Goal: Task Accomplishment & Management: Manage account settings

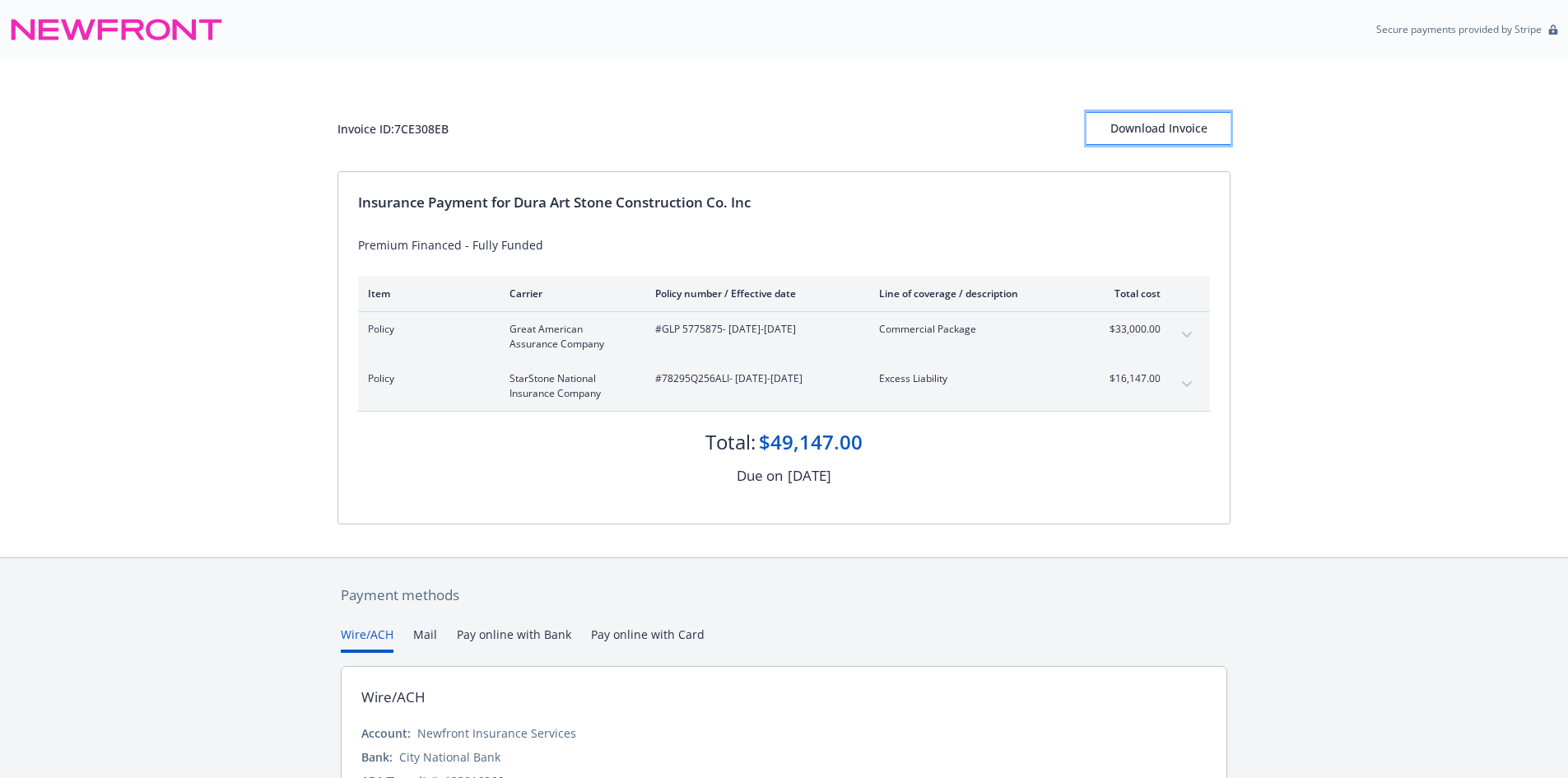
click at [1136, 134] on div "Download Invoice" at bounding box center [1158, 129] width 144 height 31
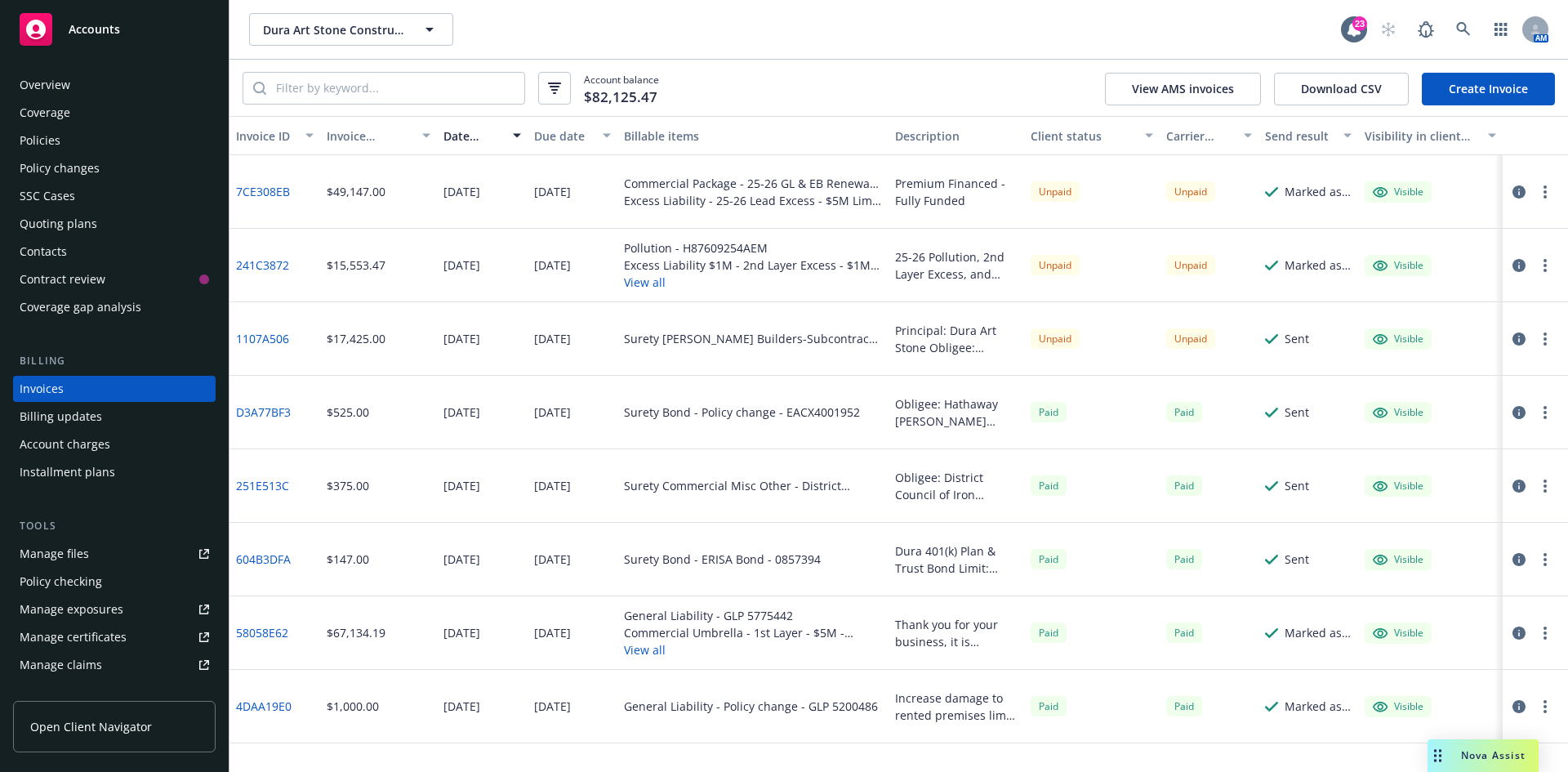
click at [41, 142] on div "Policies" at bounding box center [40, 141] width 41 height 26
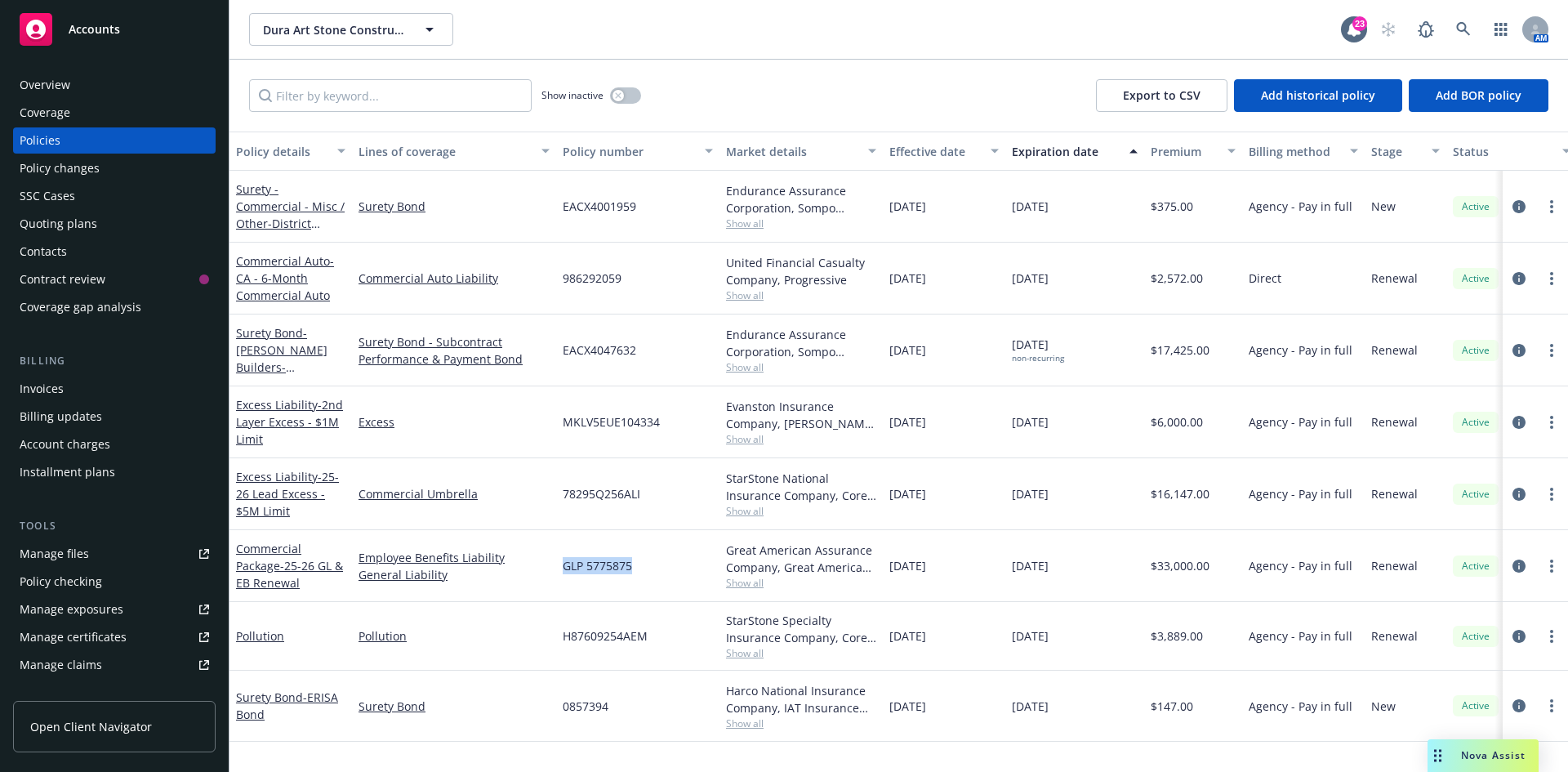
drag, startPoint x: 563, startPoint y: 563, endPoint x: 656, endPoint y: 563, distance: 93.0
click at [656, 563] on div "GLP 5775875" at bounding box center [638, 566] width 163 height 72
copy span "GLP 5775875"
click at [577, 572] on span "GLP 5775875" at bounding box center [597, 566] width 69 height 18
click at [578, 570] on span "GLP 5775875" at bounding box center [597, 566] width 69 height 18
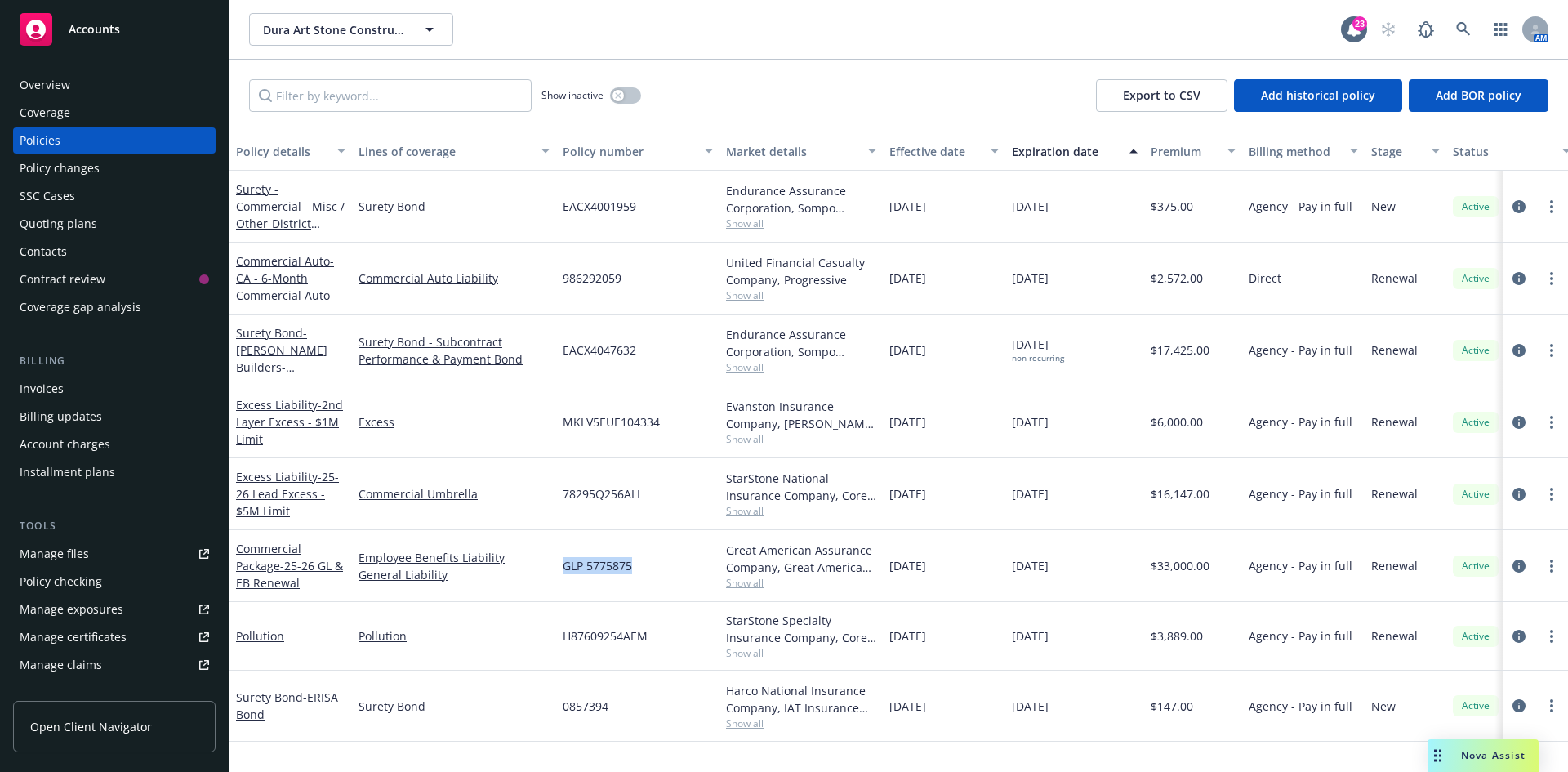
drag, startPoint x: 558, startPoint y: 570, endPoint x: 651, endPoint y: 565, distance: 93.1
click at [651, 565] on div "GLP 5775875" at bounding box center [638, 566] width 163 height 72
copy span "GLP 5775875"
click at [579, 493] on span "78295Q256ALI" at bounding box center [600, 494] width 77 height 18
drag, startPoint x: 568, startPoint y: 497, endPoint x: 638, endPoint y: 496, distance: 70.0
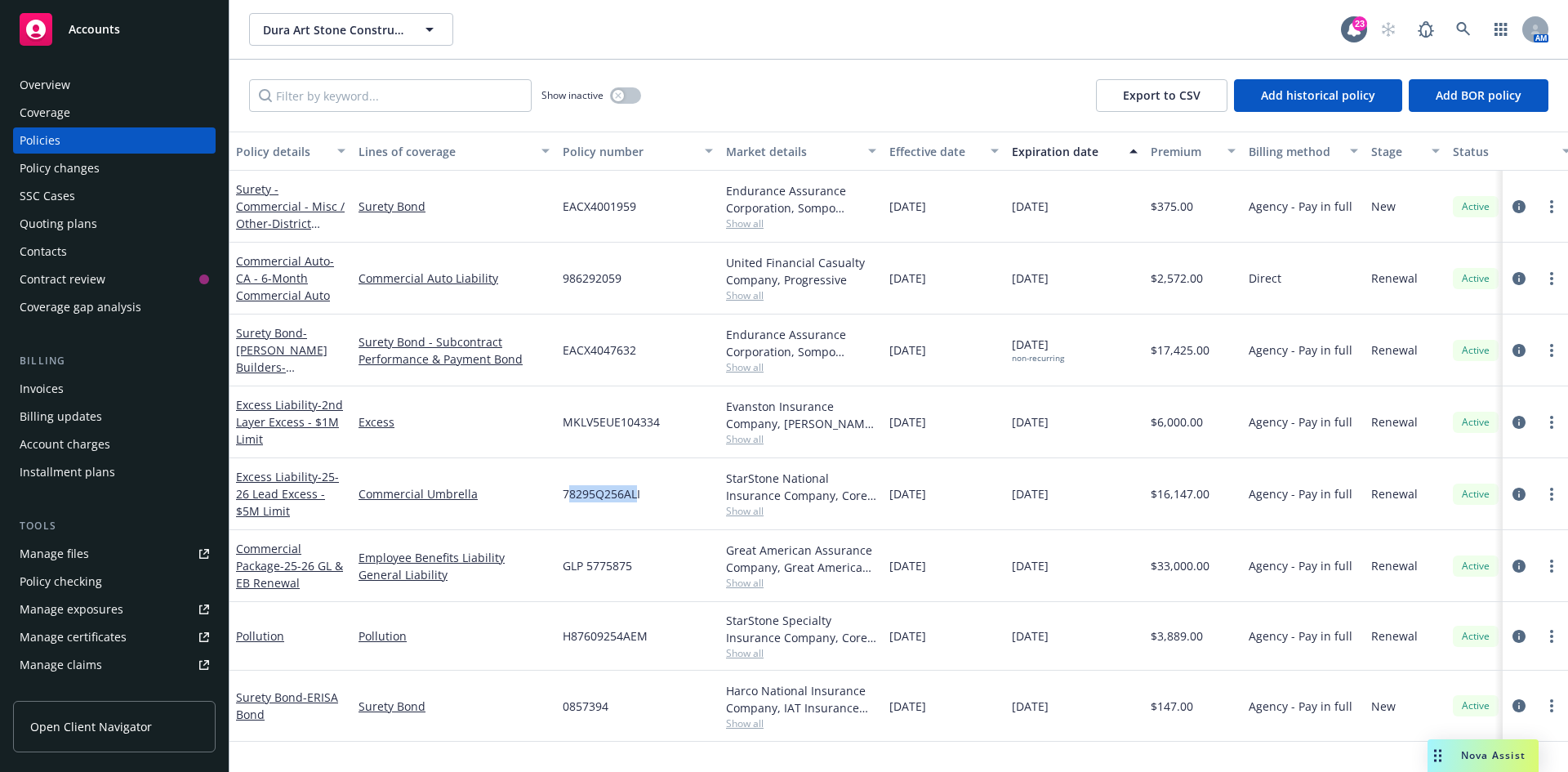
click at [638, 496] on span "78295Q256ALI" at bounding box center [600, 494] width 77 height 18
click at [553, 491] on div "Commercial Umbrella" at bounding box center [454, 494] width 204 height 72
drag, startPoint x: 561, startPoint y: 497, endPoint x: 647, endPoint y: 498, distance: 86.0
click at [647, 498] on div "78295Q256ALI" at bounding box center [638, 494] width 163 height 72
copy span "78295Q256ALI"
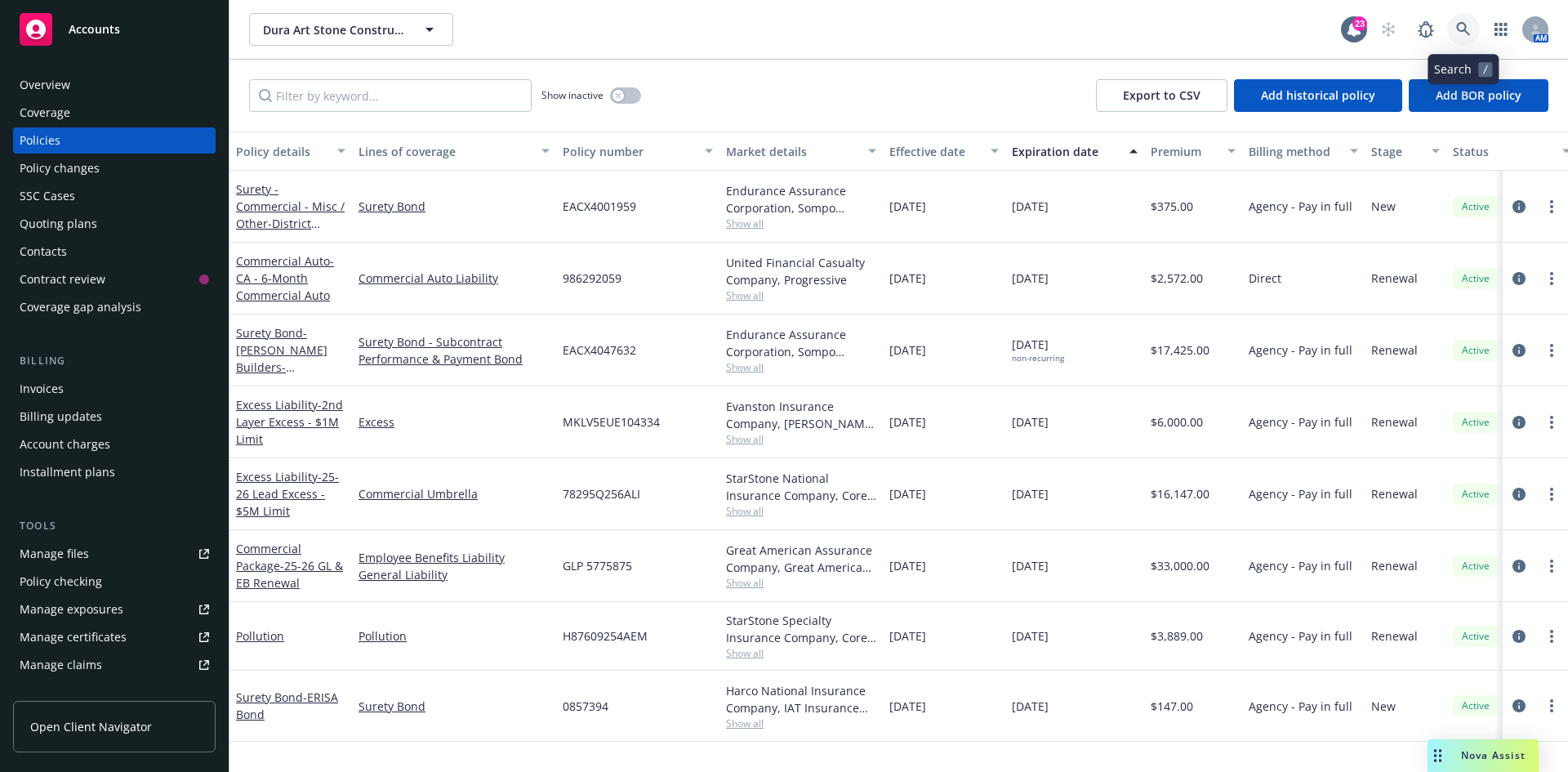
click at [1464, 29] on icon at bounding box center [1464, 29] width 15 height 15
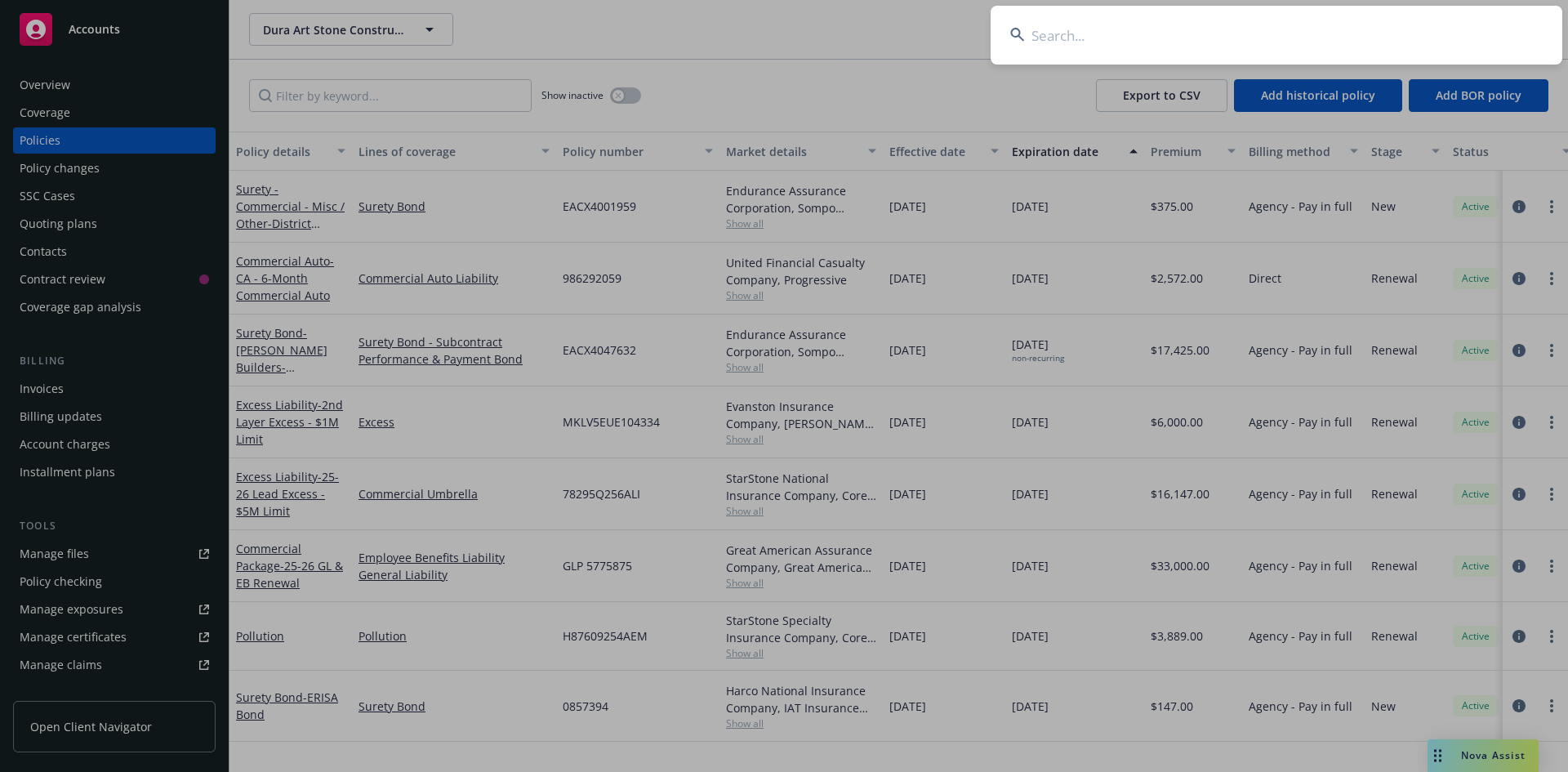
click at [1053, 51] on input at bounding box center [1277, 35] width 572 height 59
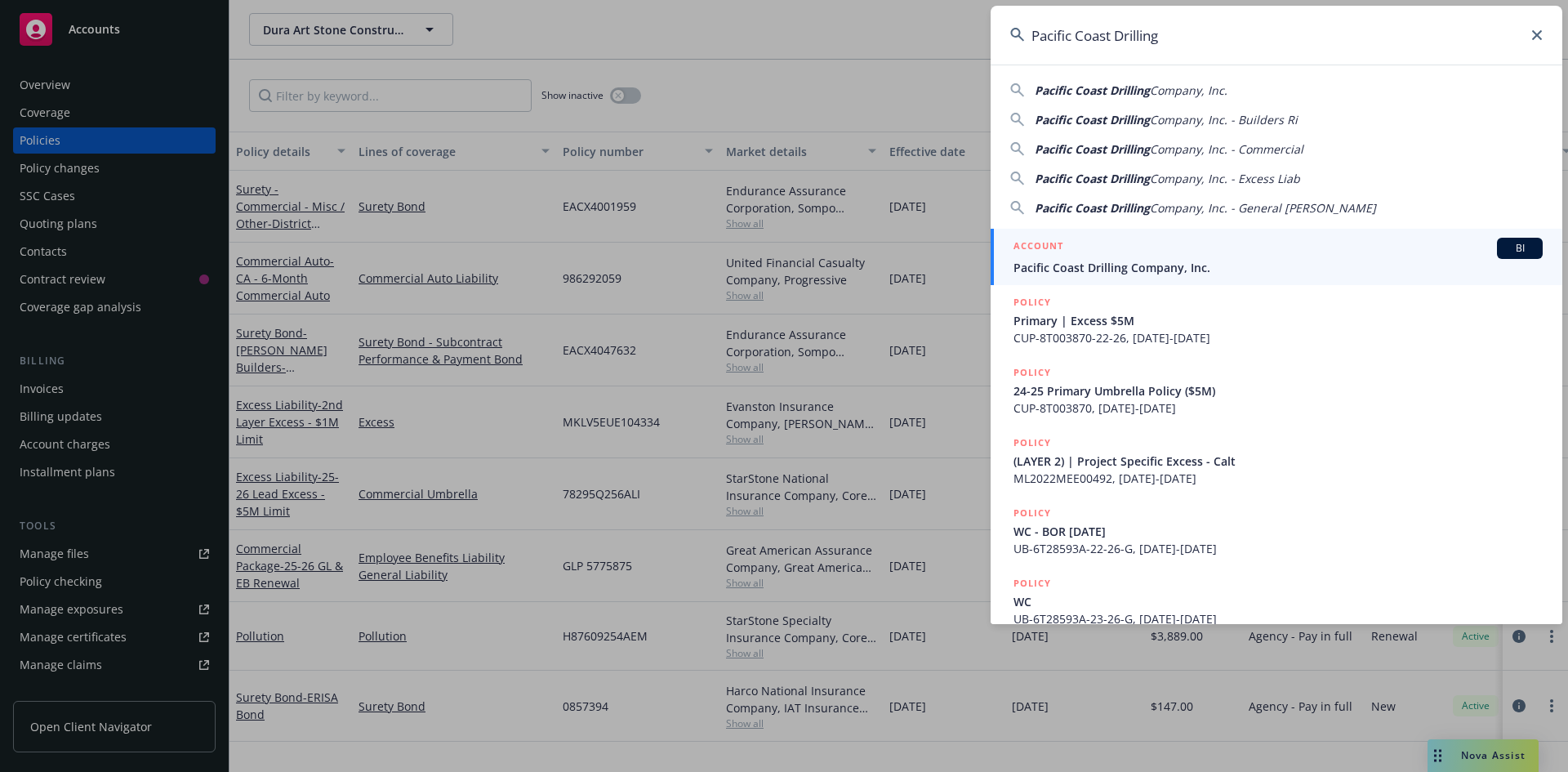
type input "Pacific Coast Drilling"
click at [1110, 271] on span "Pacific Coast Drilling Company, Inc." at bounding box center [1278, 267] width 529 height 18
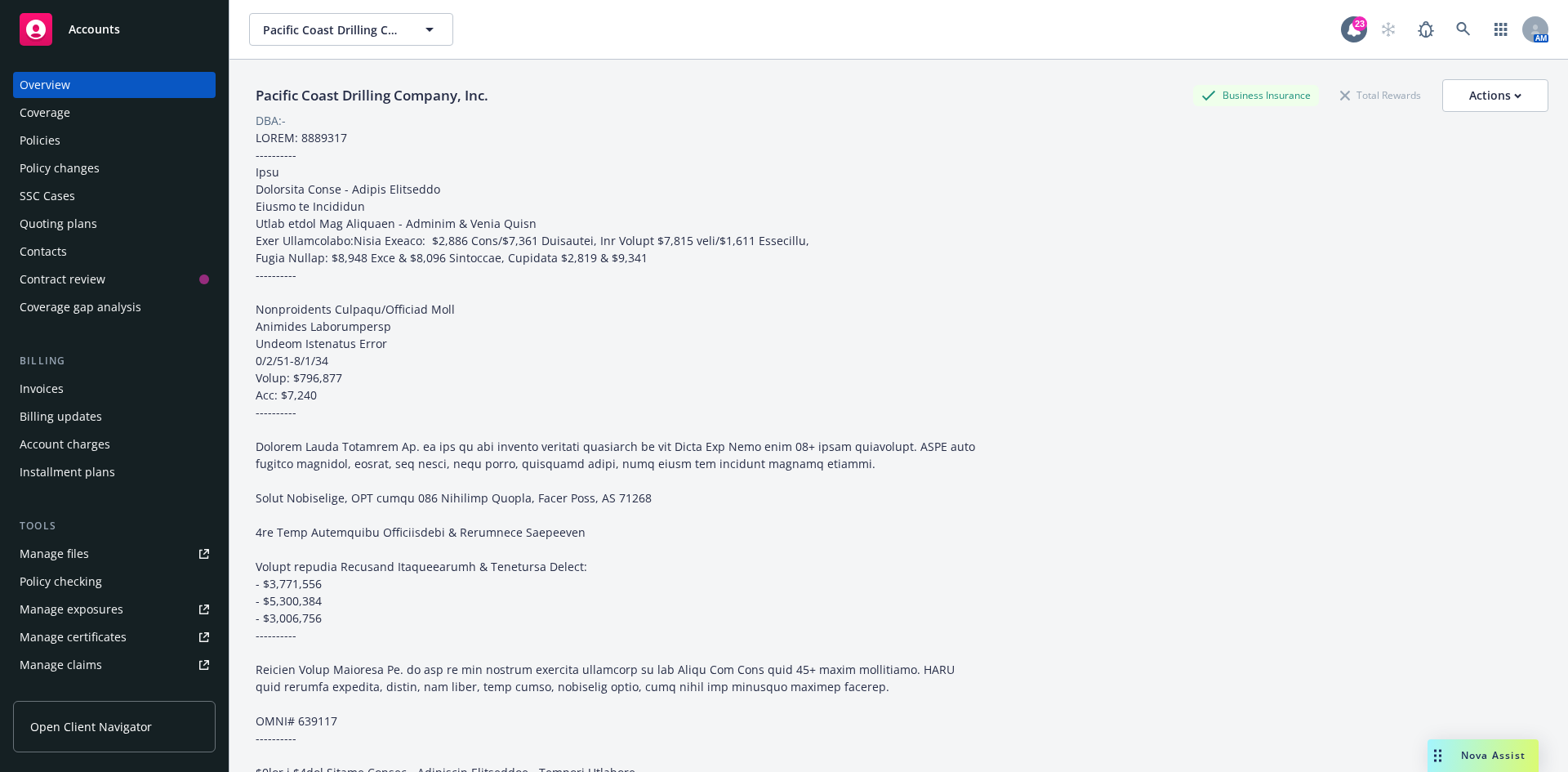
click at [144, 137] on div "Policies" at bounding box center [114, 141] width 189 height 26
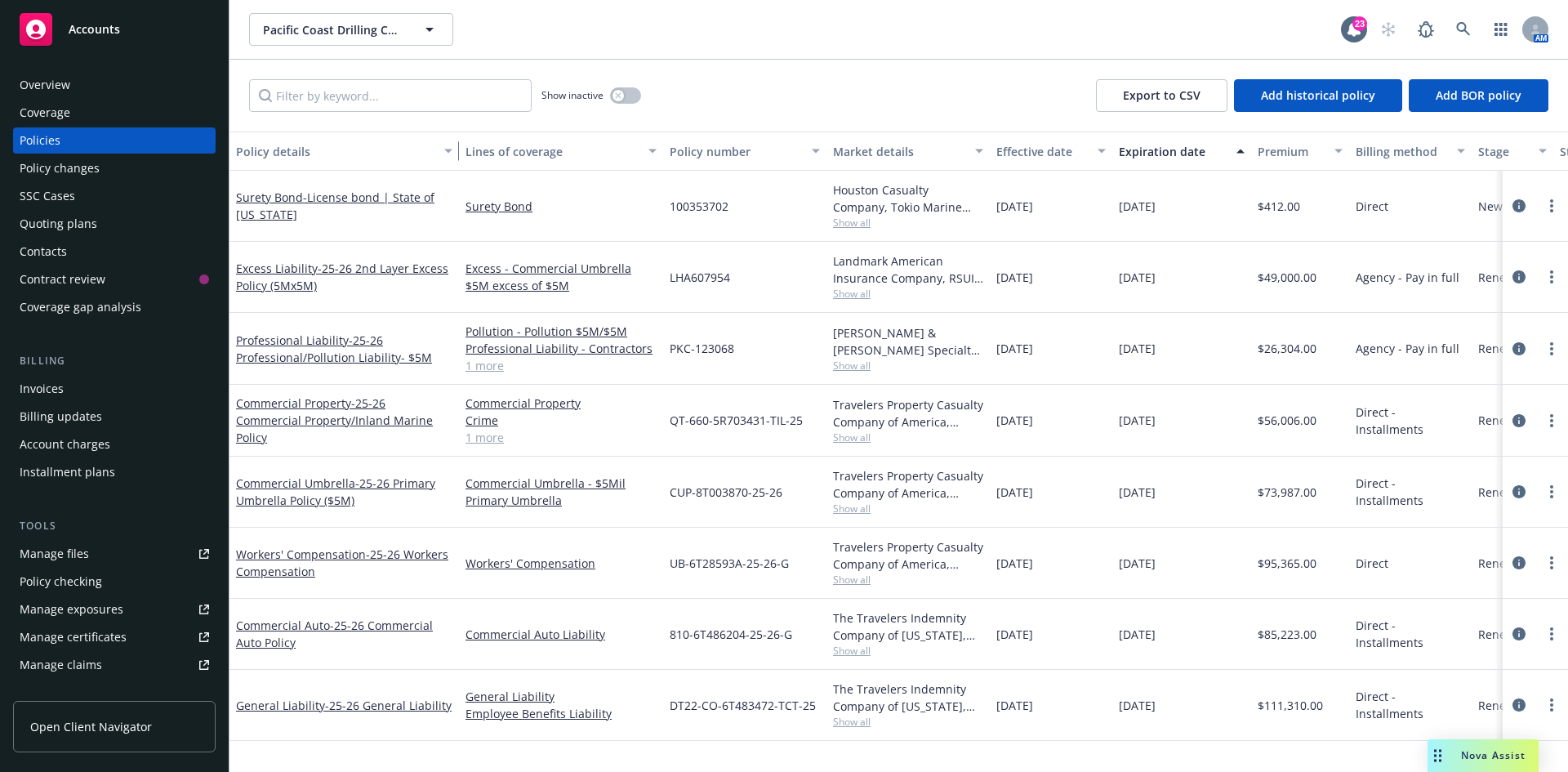
drag, startPoint x: 343, startPoint y: 160, endPoint x: 449, endPoint y: 165, distance: 106.1
click at [449, 165] on div "button" at bounding box center [451, 151] width 8 height 37
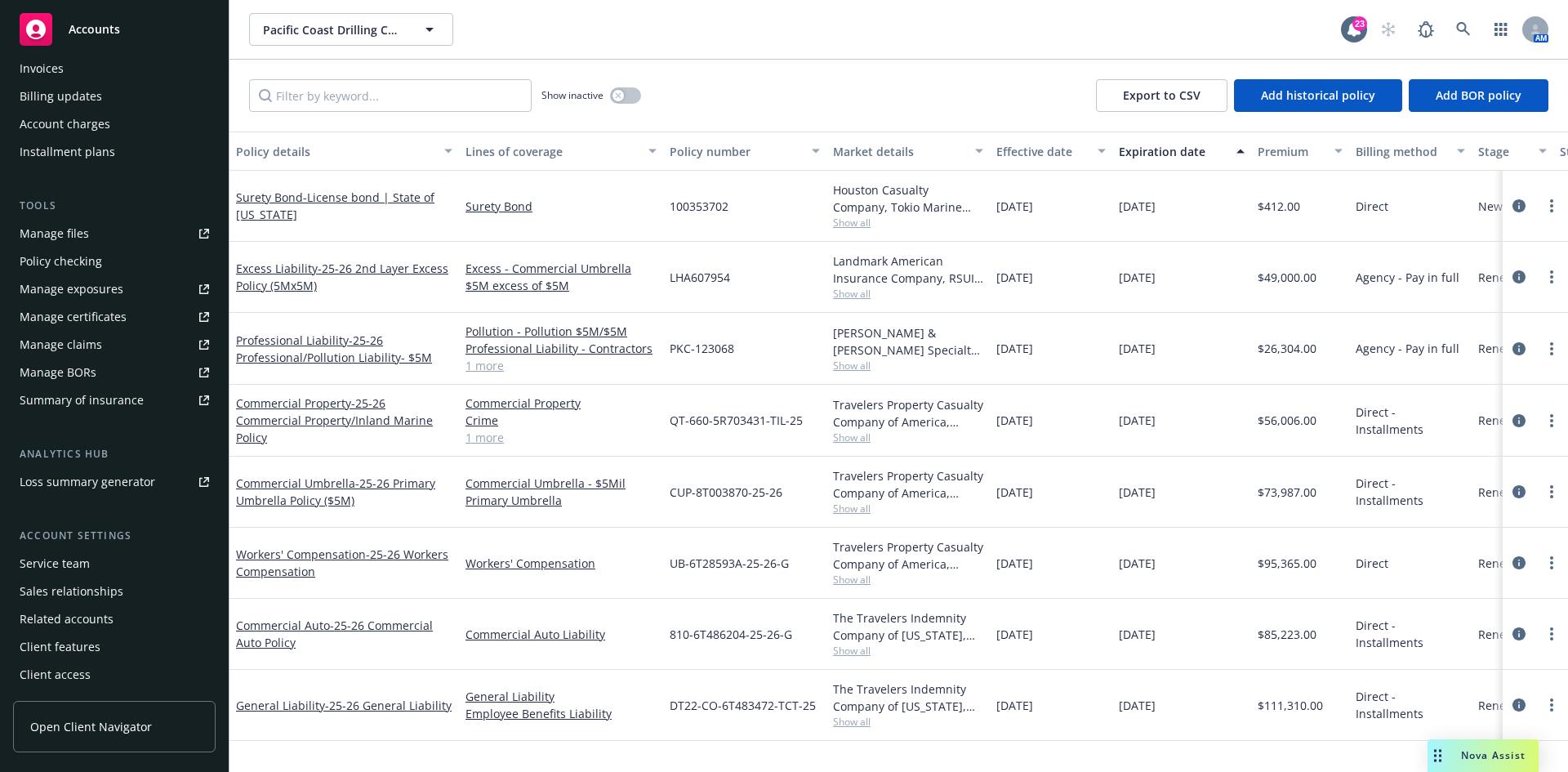
click at [84, 556] on div "Service team" at bounding box center [55, 563] width 70 height 26
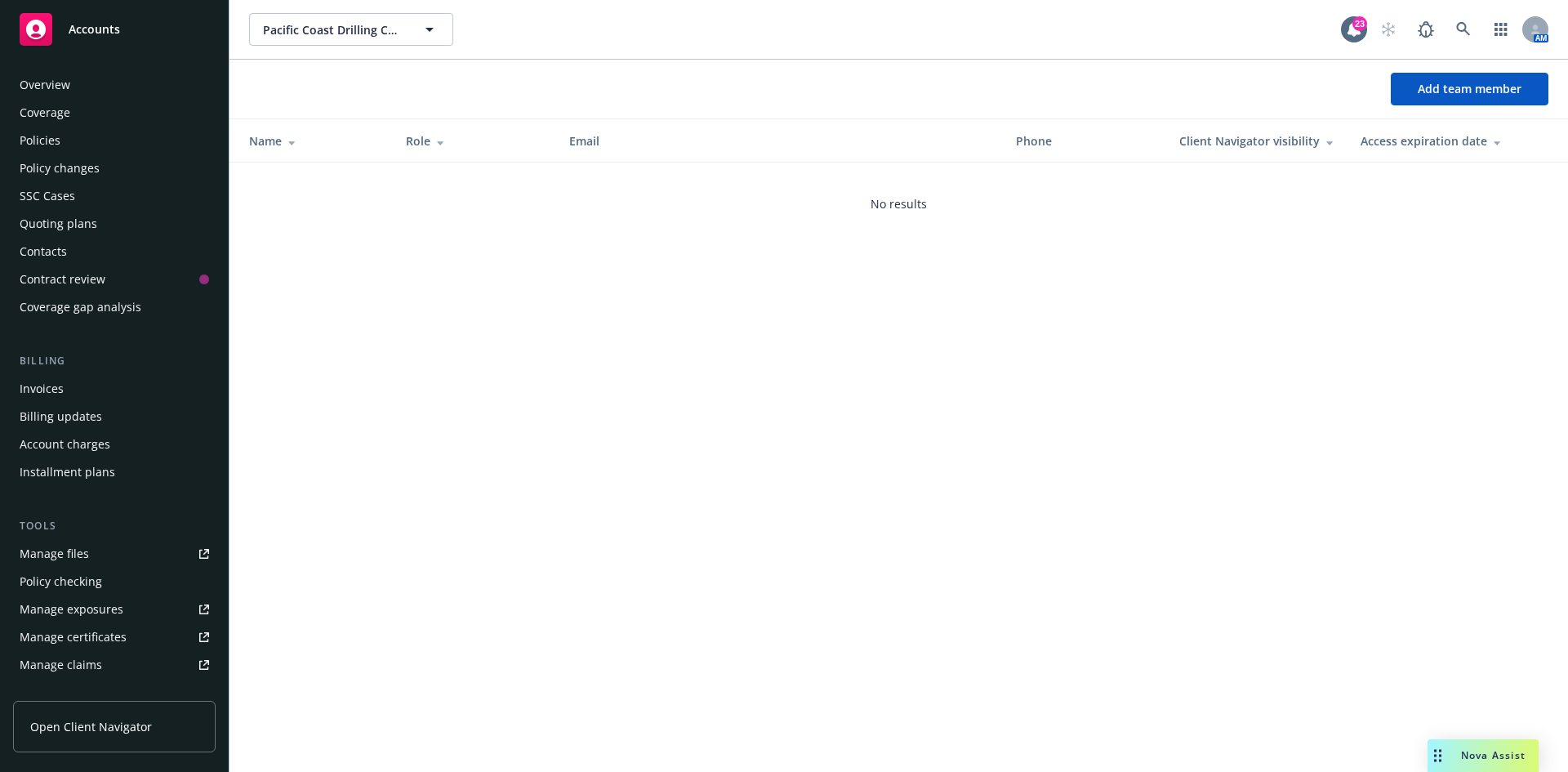
scroll to position [320, 0]
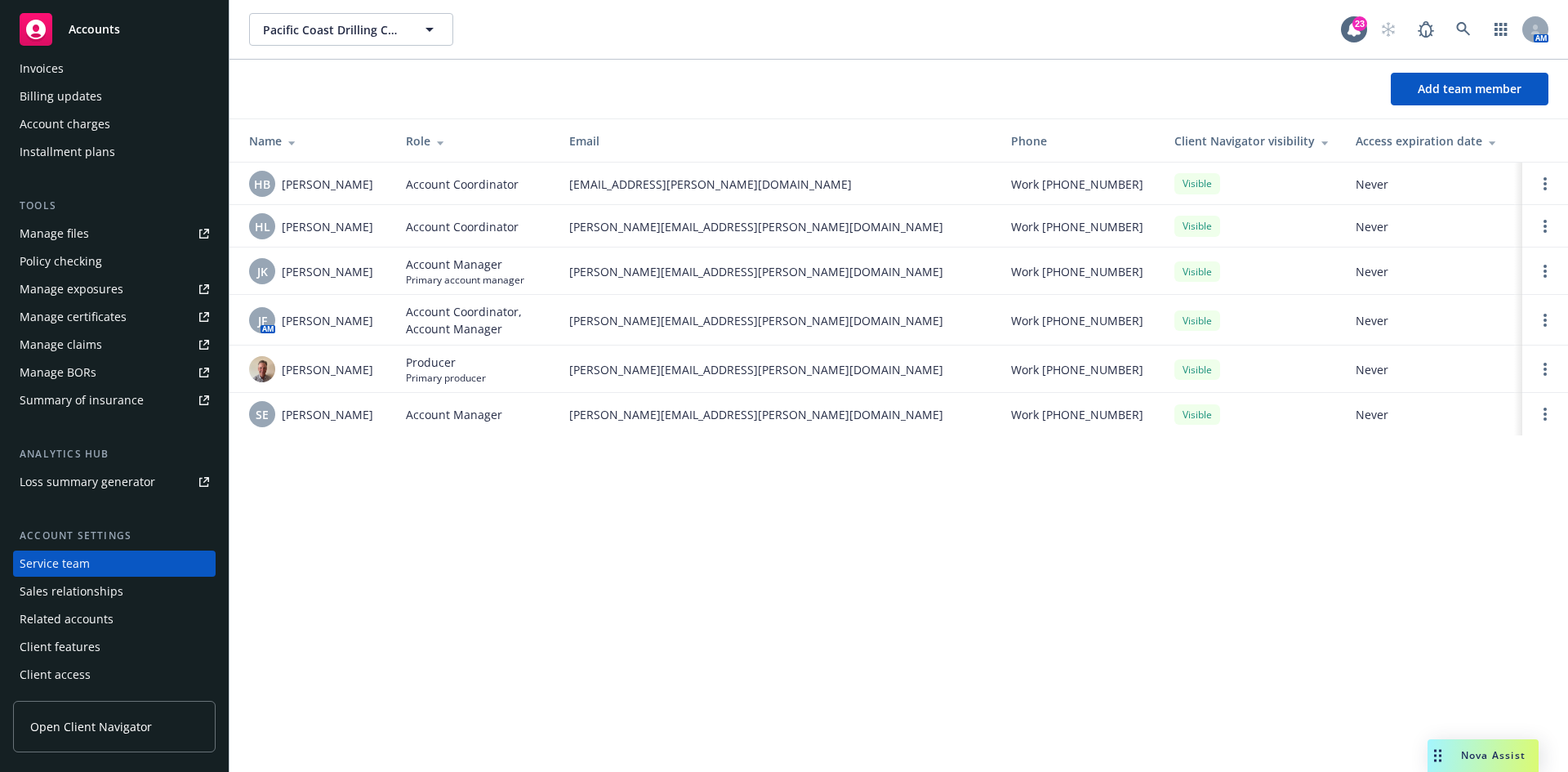
click at [110, 22] on span "Accounts" at bounding box center [94, 28] width 52 height 13
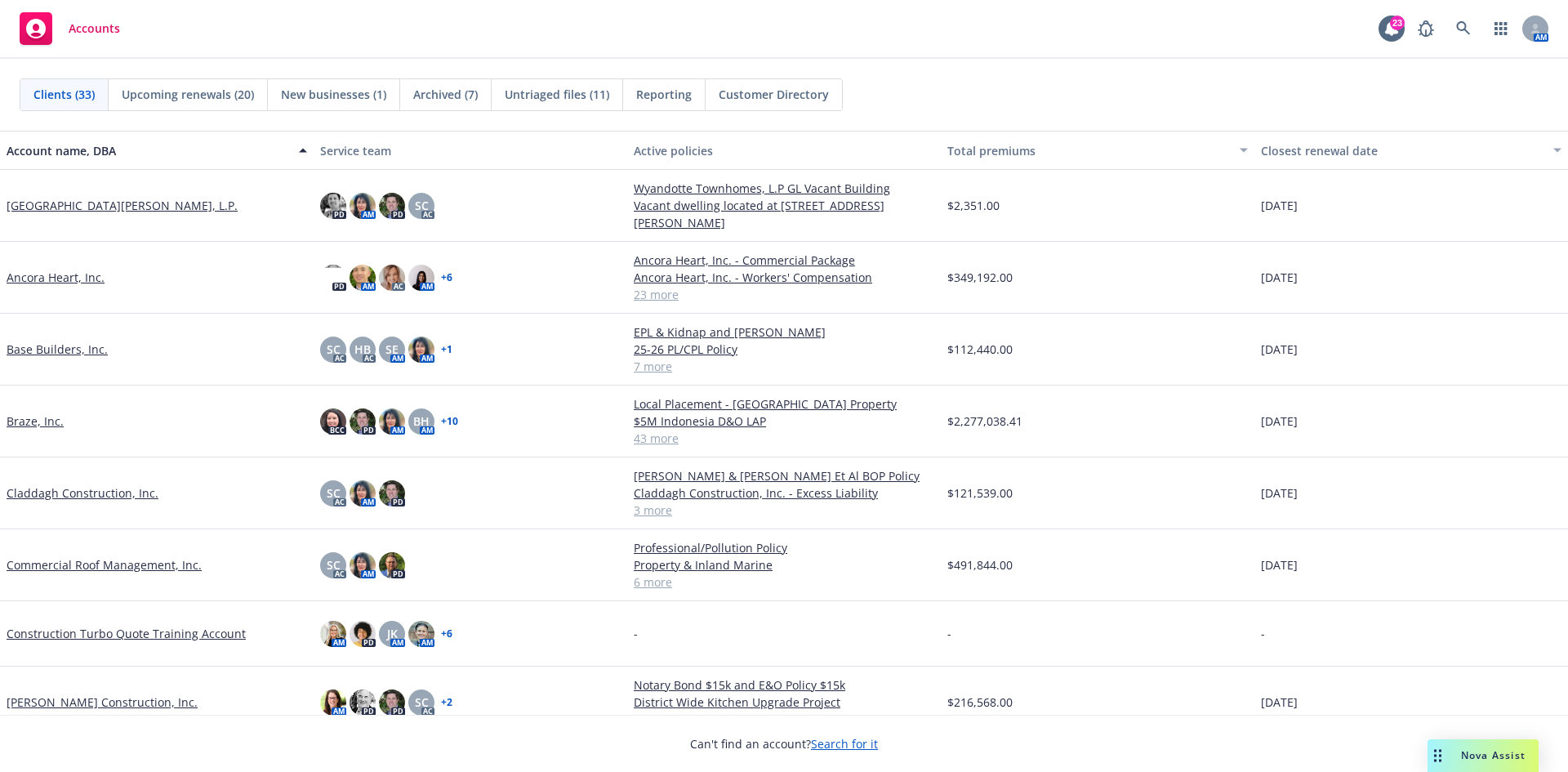
scroll to position [245, 0]
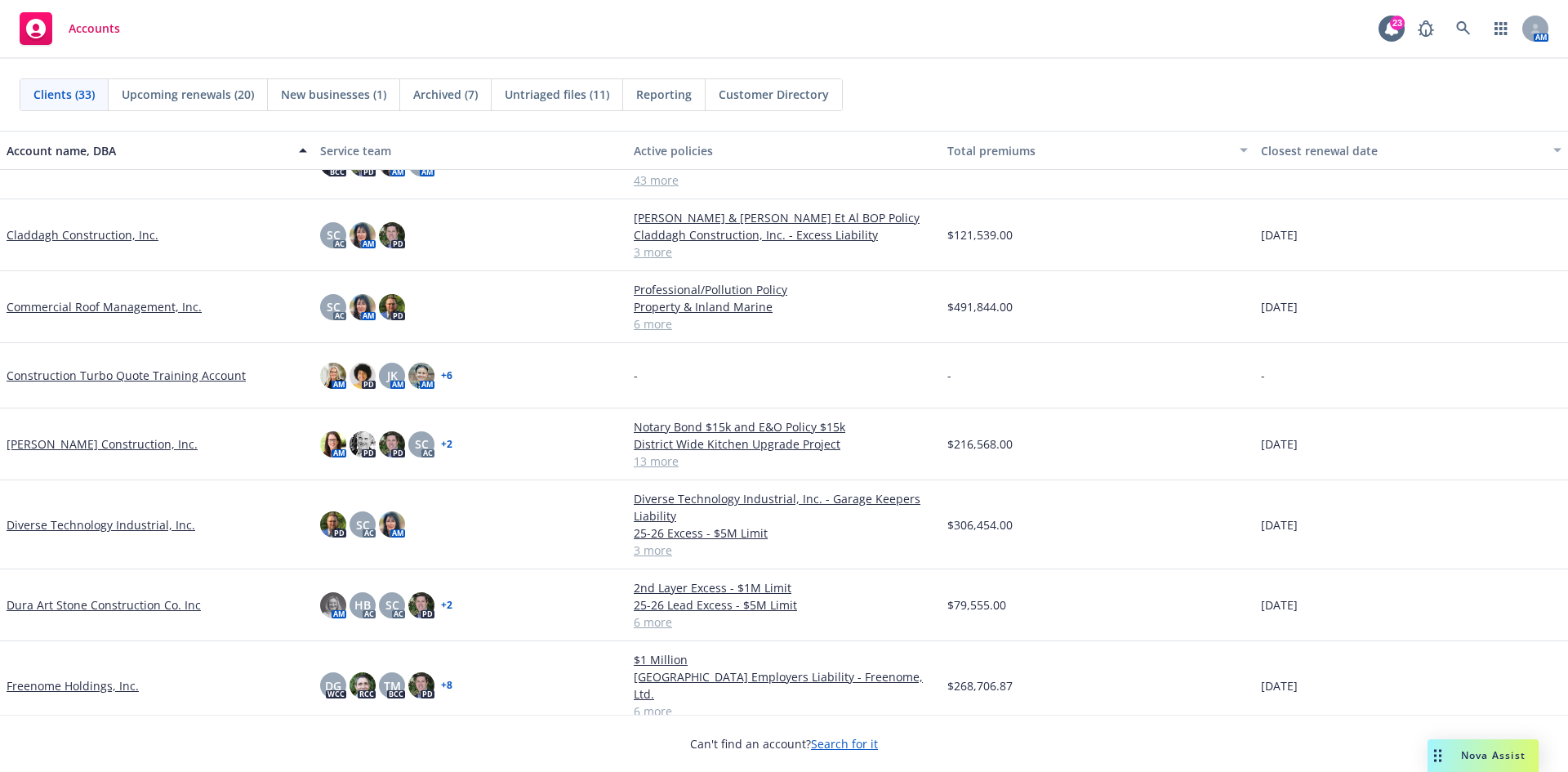
click at [62, 600] on link "Dura Art Stone Construction Co. Inc" at bounding box center [103, 605] width 194 height 18
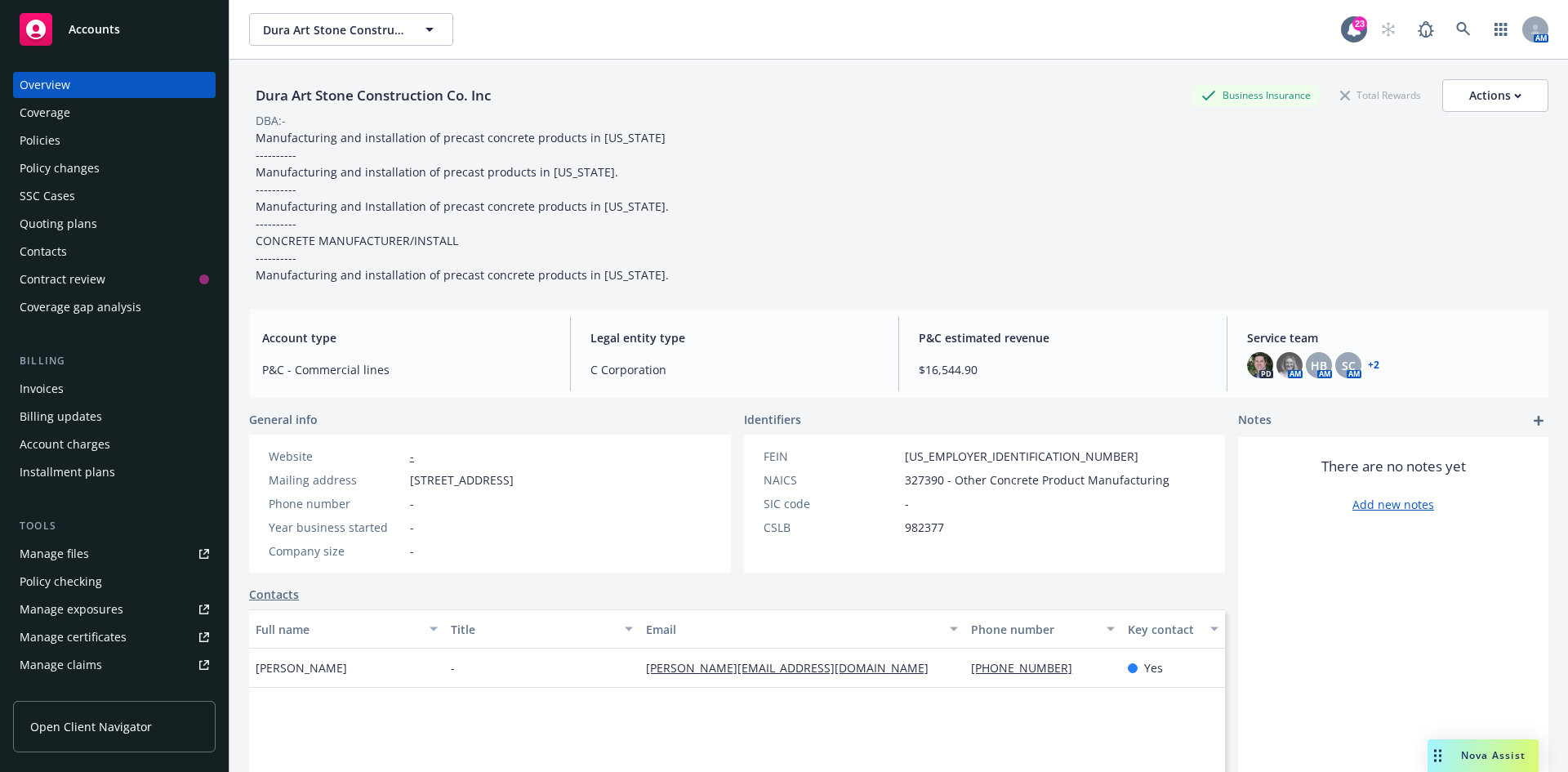
click at [161, 163] on div "Policy changes" at bounding box center [114, 168] width 189 height 26
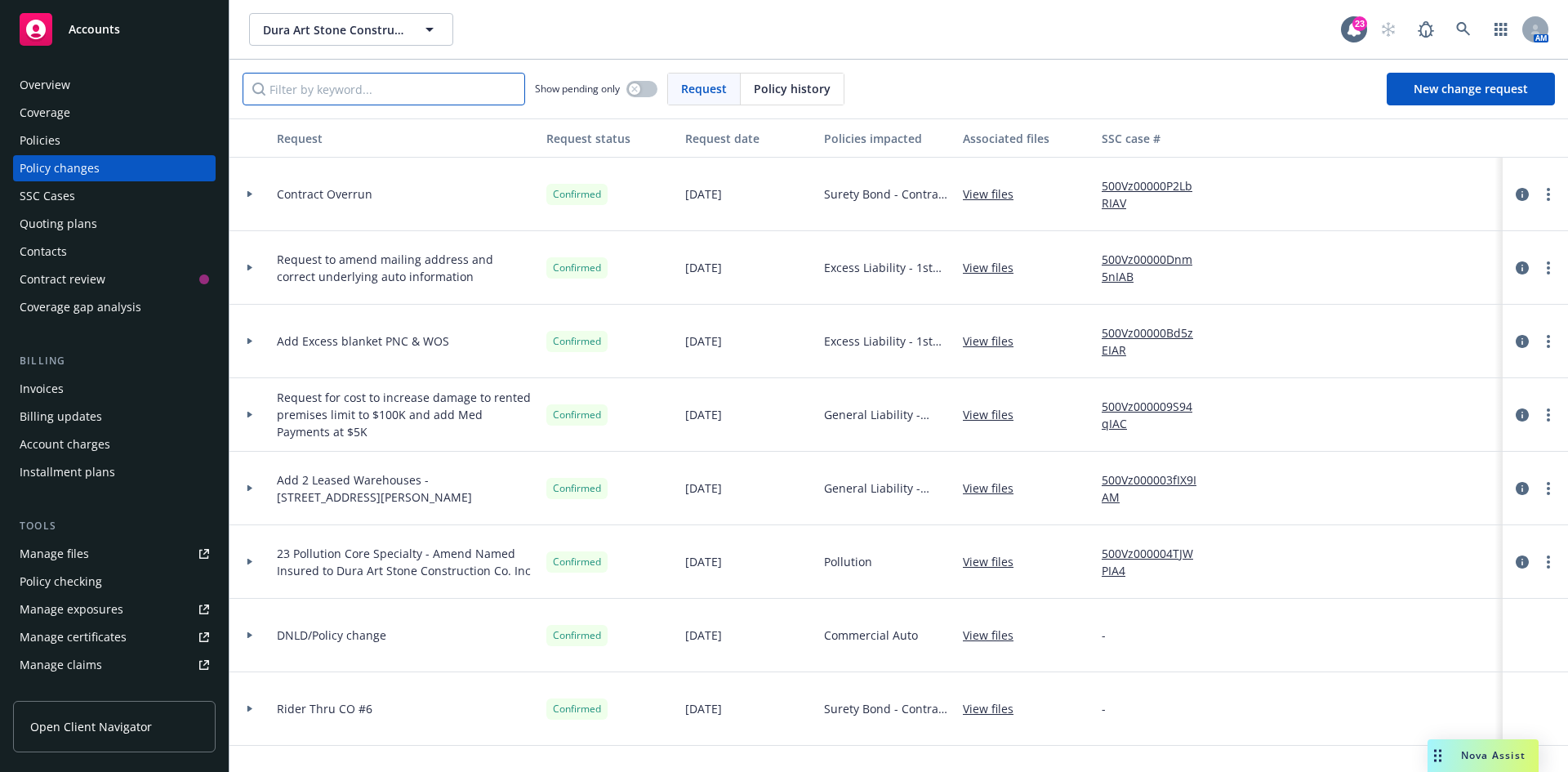
click at [399, 88] on input "Filter by keyword..." at bounding box center [385, 88] width 283 height 32
type input "audit"
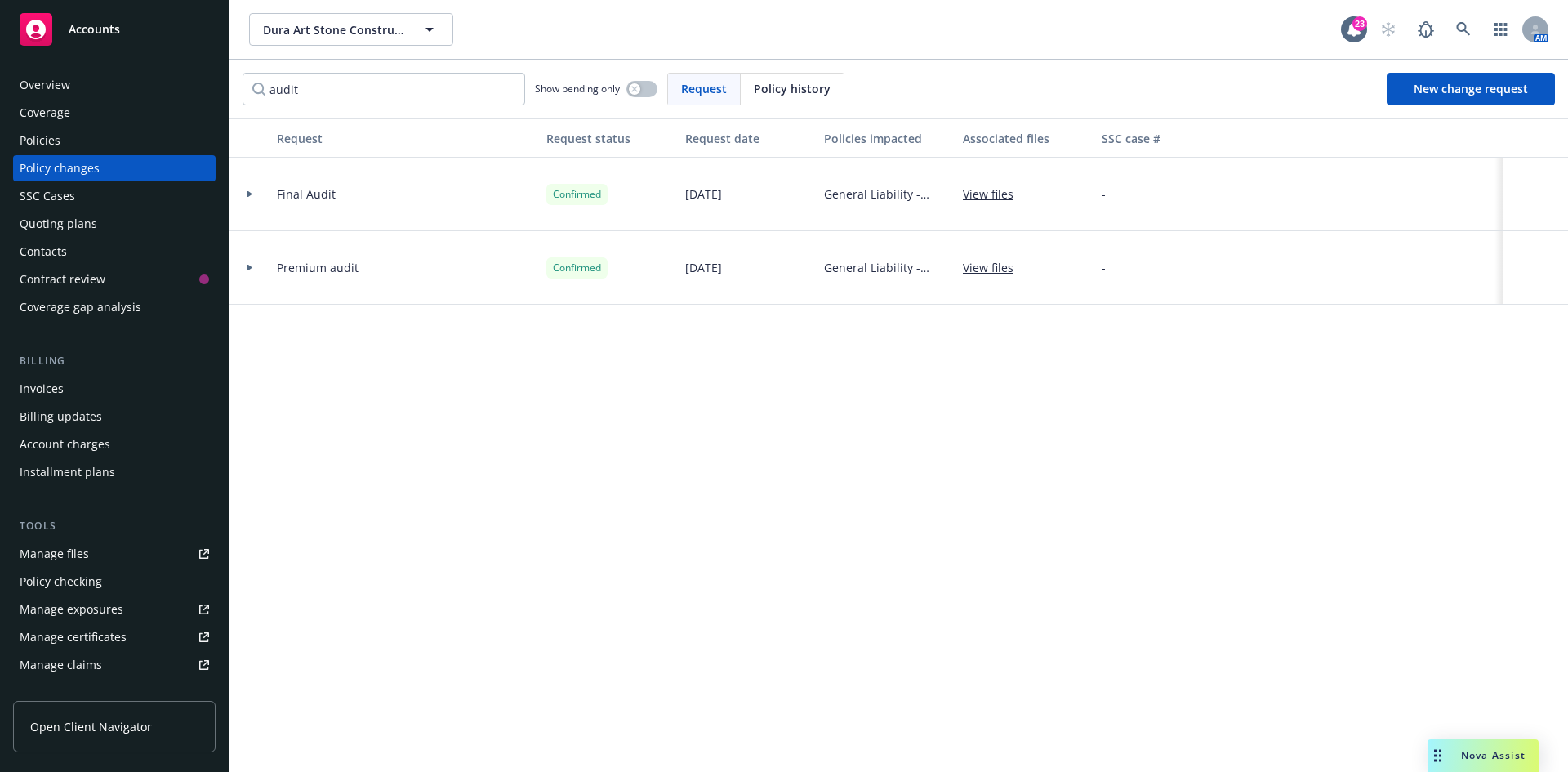
click at [1003, 197] on link "View files" at bounding box center [994, 194] width 63 height 18
click at [98, 31] on span "Accounts" at bounding box center [94, 28] width 52 height 13
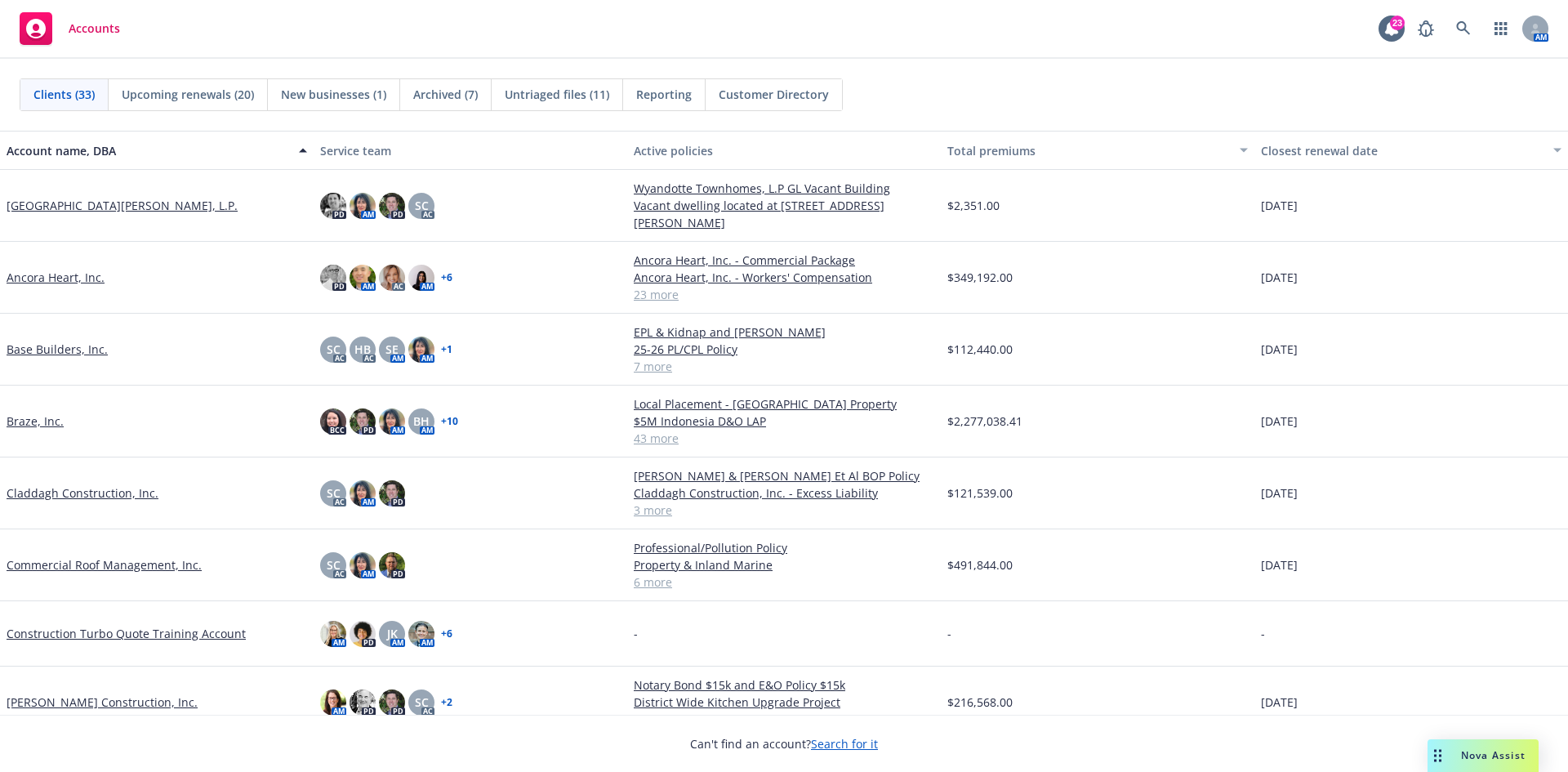
click at [114, 488] on link "Claddagh Construction, Inc." at bounding box center [83, 493] width 152 height 18
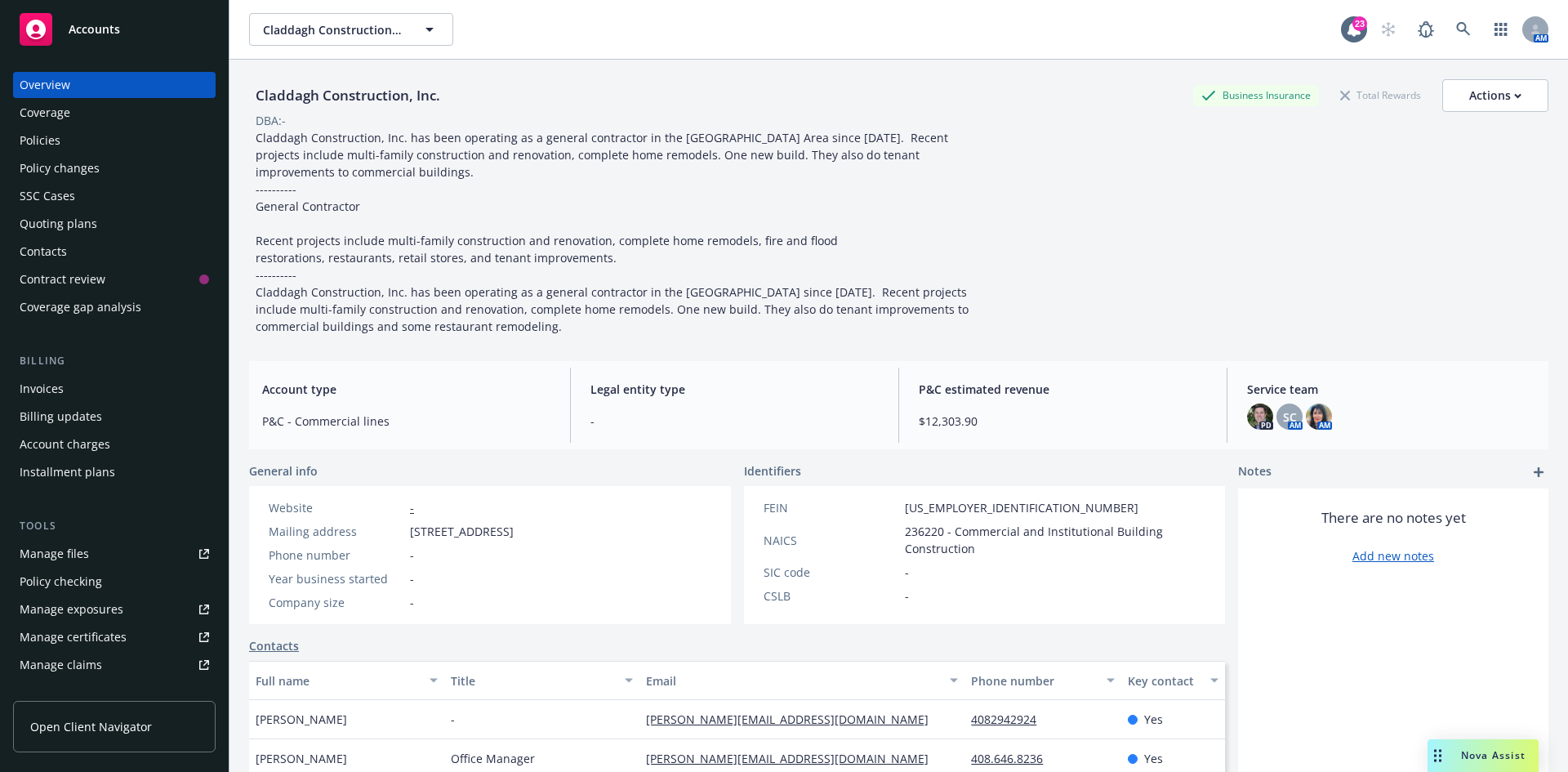
click at [65, 142] on div "Policies" at bounding box center [114, 141] width 189 height 26
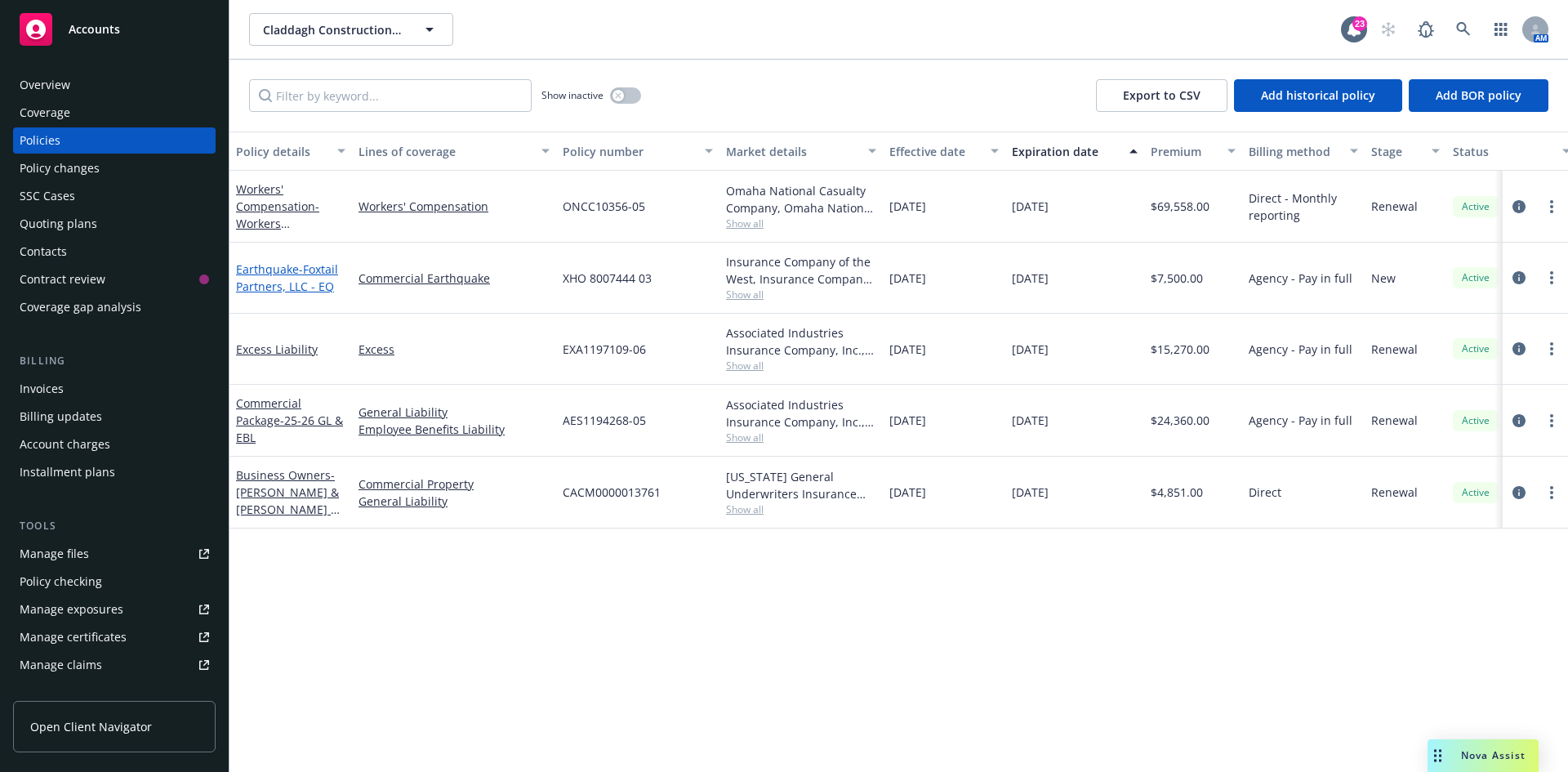
click at [263, 275] on link "Earthquake - Foxtail Partners, LLC - EQ" at bounding box center [287, 277] width 103 height 32
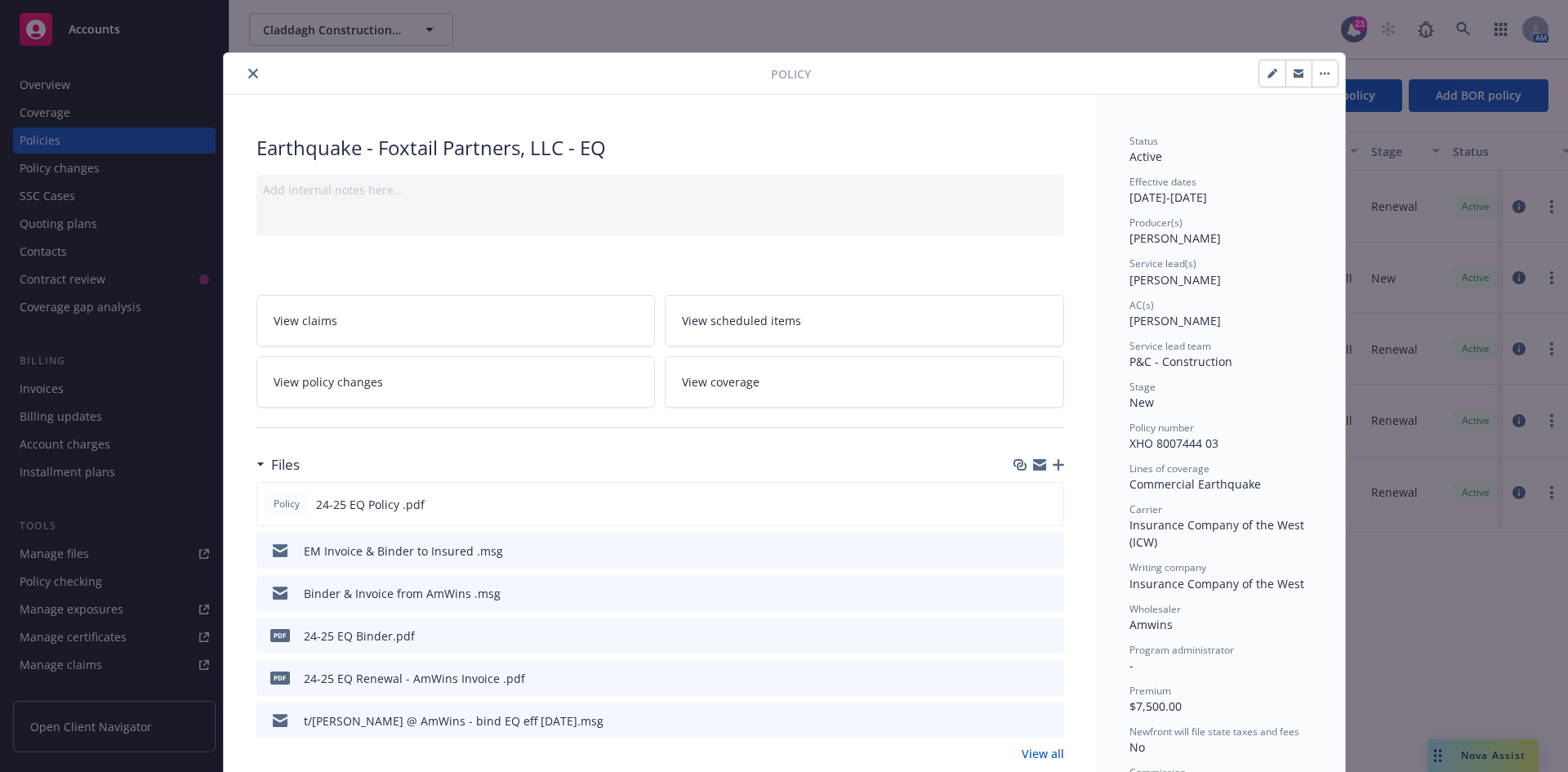
click at [248, 76] on icon "close" at bounding box center [253, 73] width 10 height 10
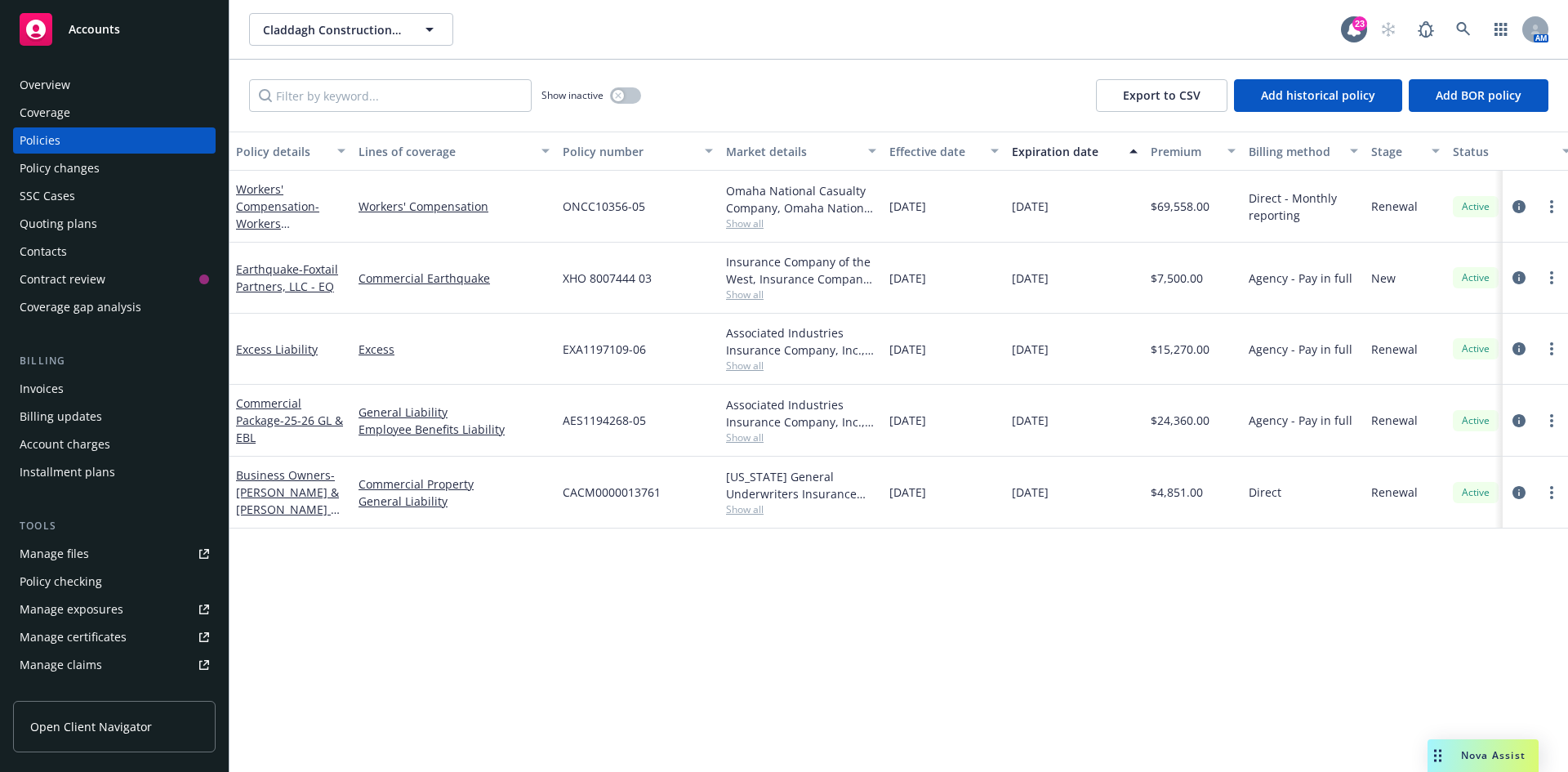
click at [70, 226] on div "Quoting plans" at bounding box center [58, 223] width 77 height 26
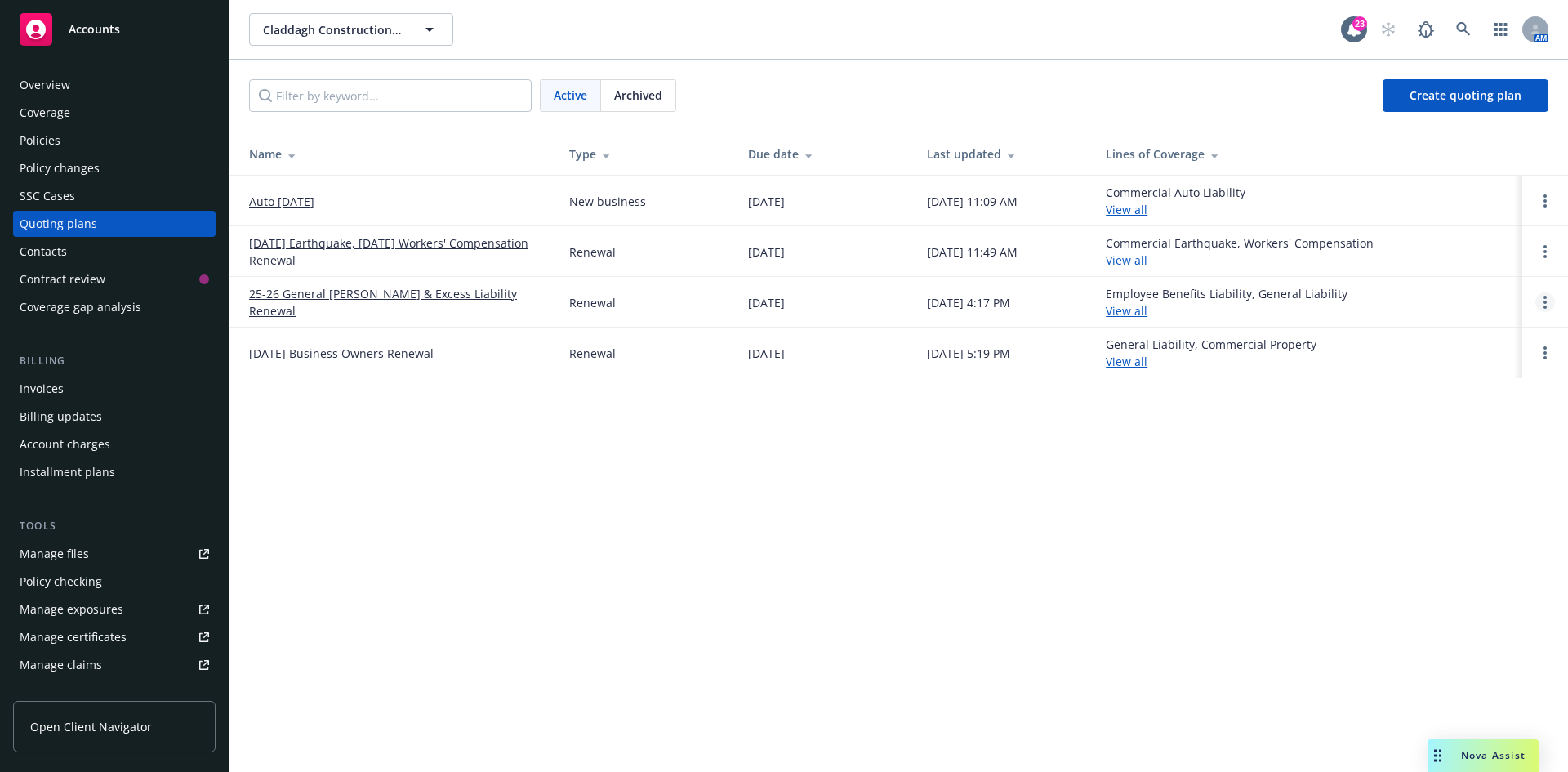
click at [1552, 300] on link "Open options" at bounding box center [1546, 303] width 20 height 20
click at [1485, 292] on link "Archive" at bounding box center [1462, 289] width 143 height 32
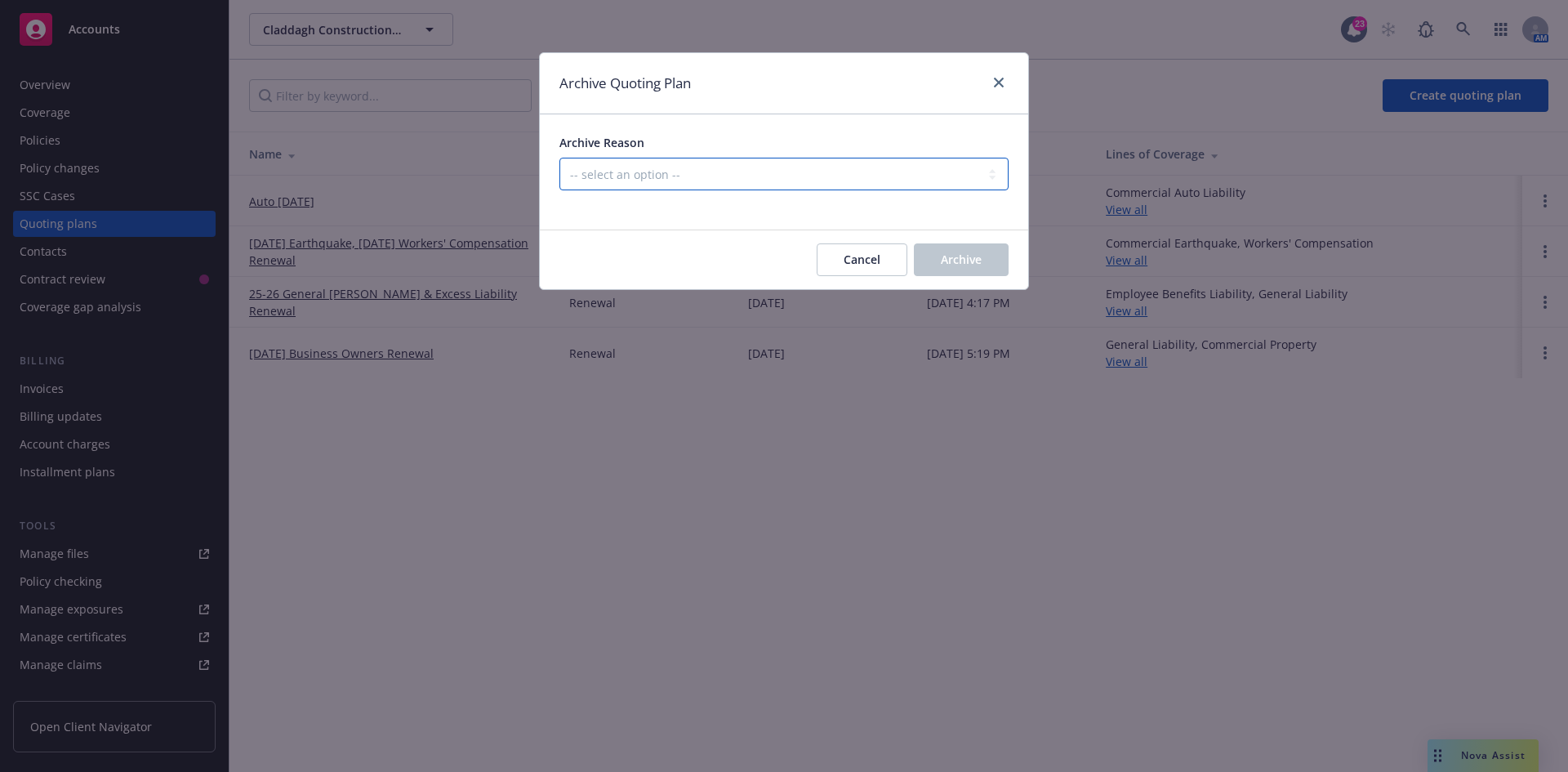
click at [768, 179] on select "-- select an option -- All policies in this renewal plan are auto-renewed Creat…" at bounding box center [784, 173] width 449 height 32
select select "ARCHIVED_RENEWAL_COMPLETED"
click at [559, 157] on select "-- select an option -- All policies in this renewal plan are auto-renewed Creat…" at bounding box center [784, 173] width 449 height 32
click at [977, 264] on span "Archive" at bounding box center [962, 260] width 41 height 16
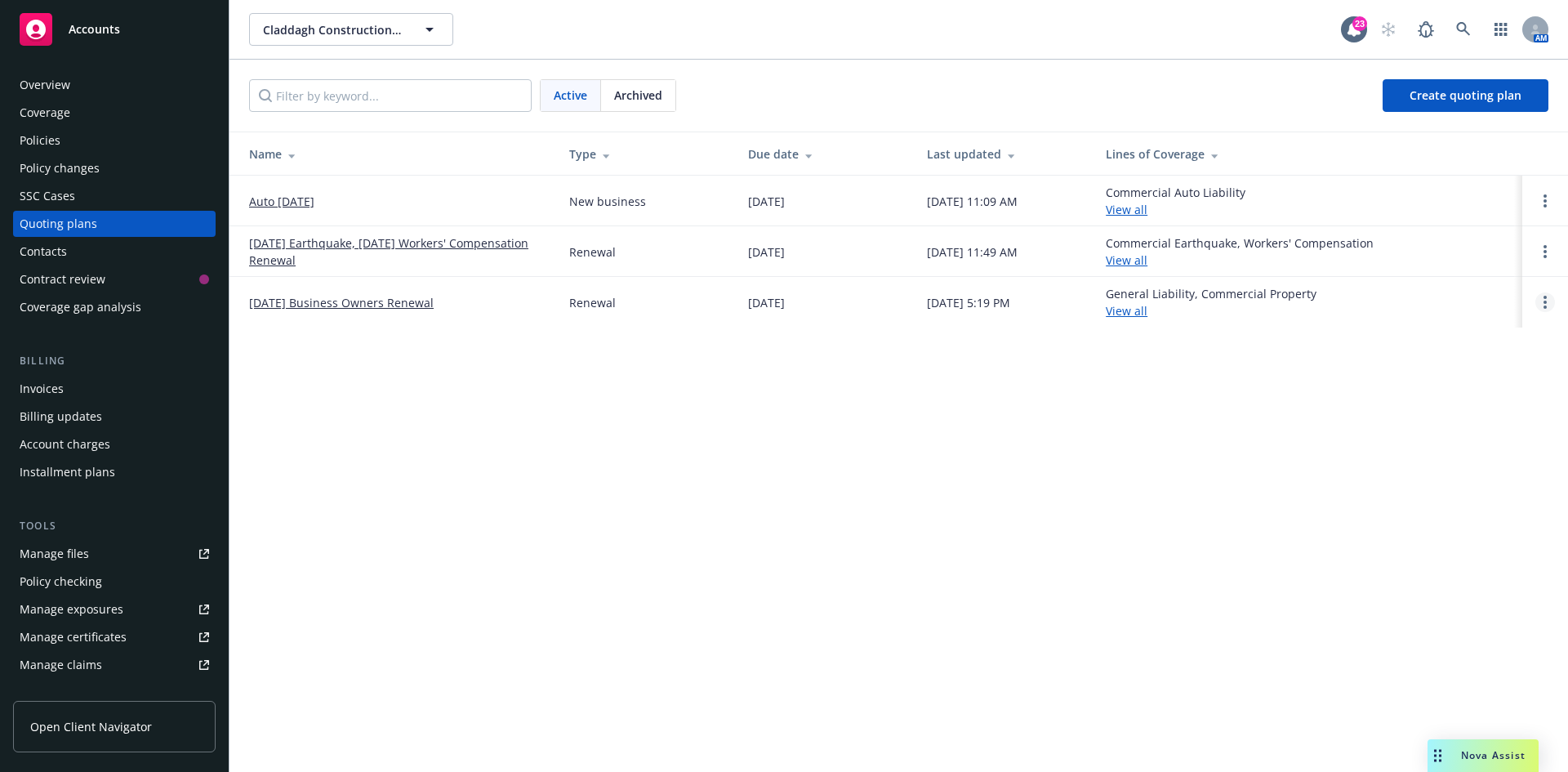
click at [1550, 301] on link "Open options" at bounding box center [1546, 303] width 20 height 20
click at [1446, 287] on span "Archive" at bounding box center [1430, 290] width 80 height 16
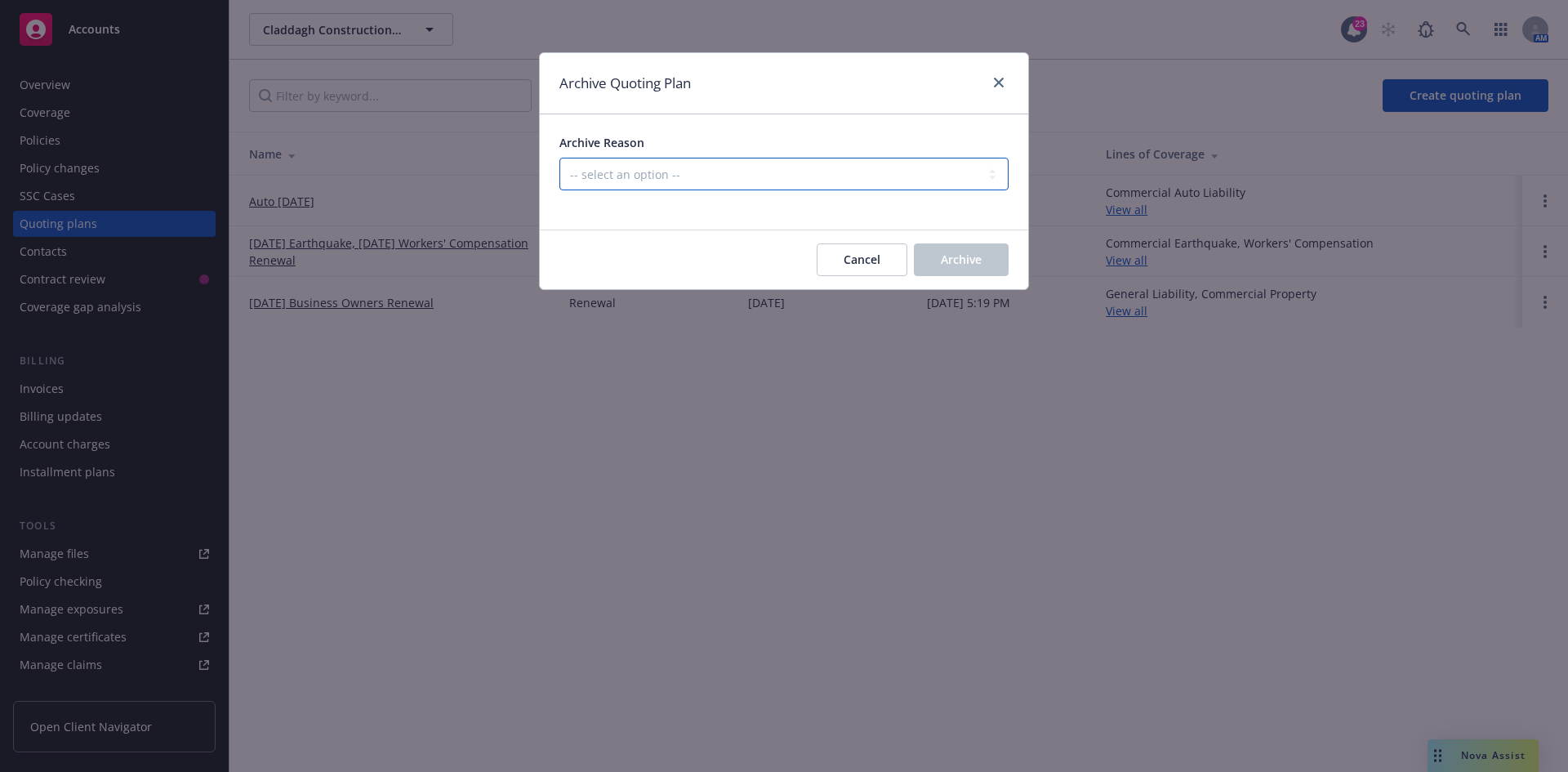
click at [628, 170] on select "-- select an option -- All policies in this renewal plan are auto-renewed Creat…" at bounding box center [784, 173] width 449 height 32
select select "ARCHIVED_CREATED_IN_ERROR"
click at [559, 157] on select "-- select an option -- All policies in this renewal plan are auto-renewed Creat…" at bounding box center [784, 173] width 449 height 32
click at [928, 258] on button "Archive" at bounding box center [961, 259] width 95 height 32
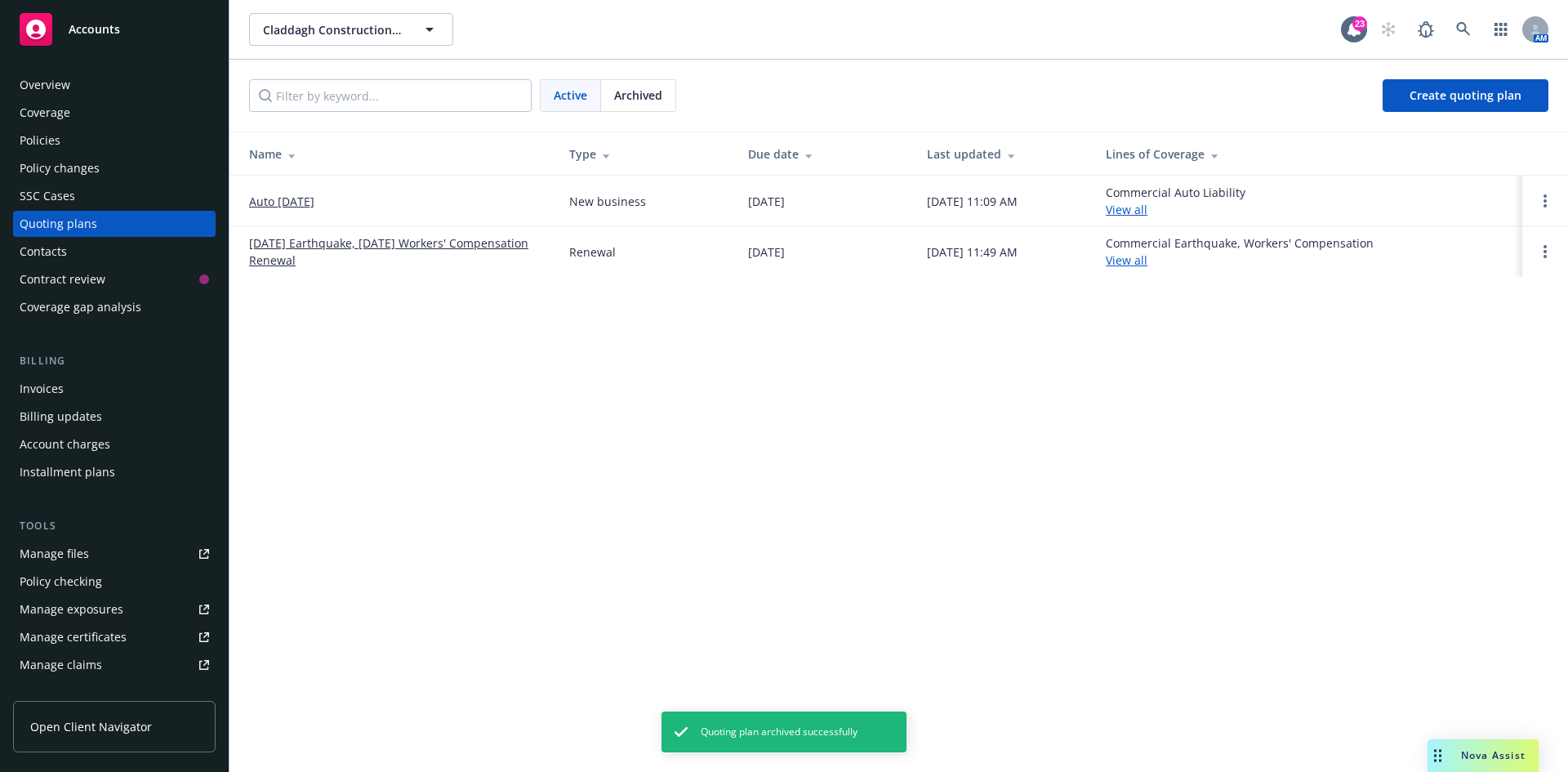
click at [610, 91] on div "Archived" at bounding box center [639, 96] width 74 height 31
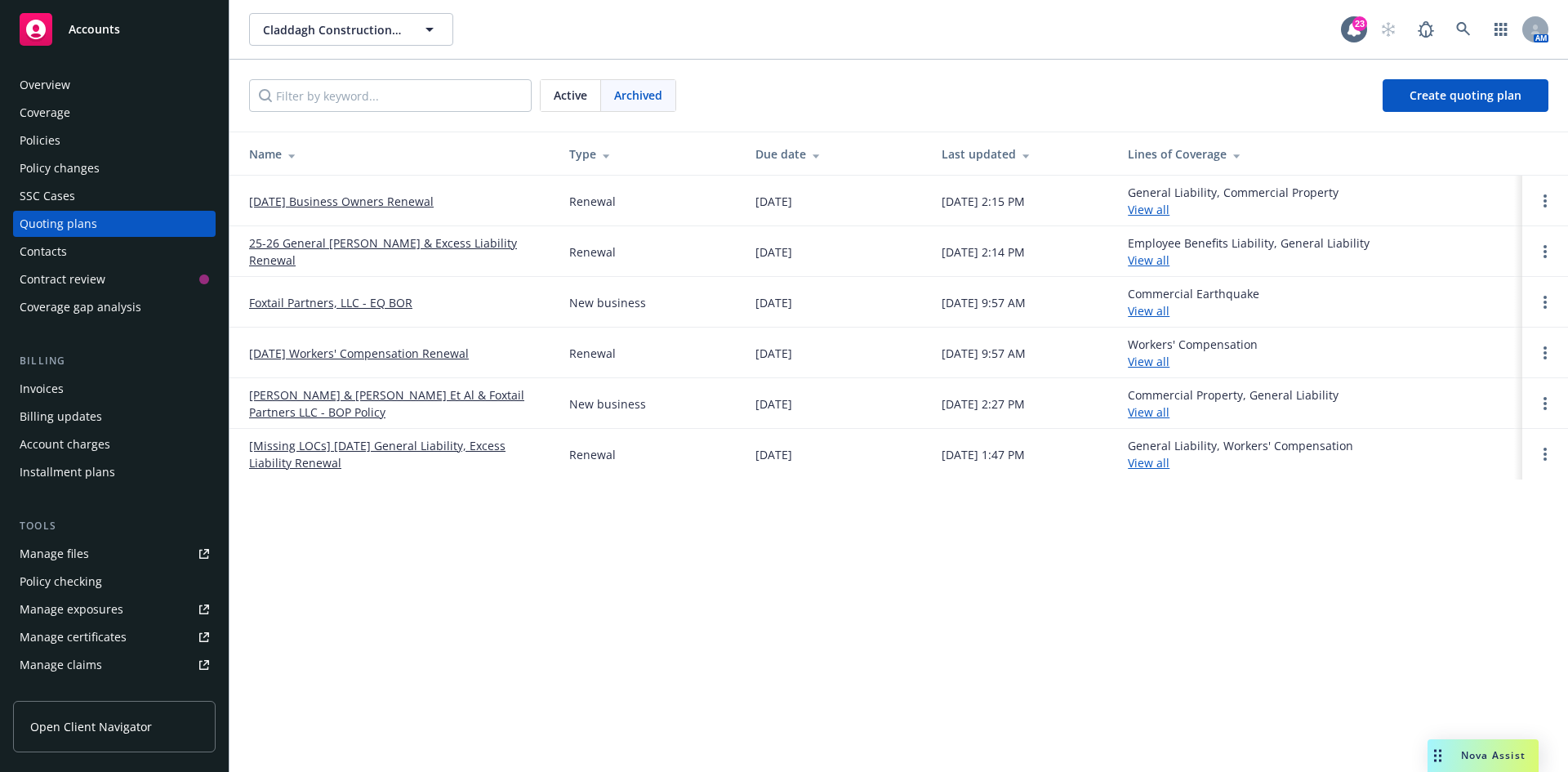
click at [335, 299] on link "Foxtail Partners, LLC - EQ BOR" at bounding box center [330, 303] width 163 height 18
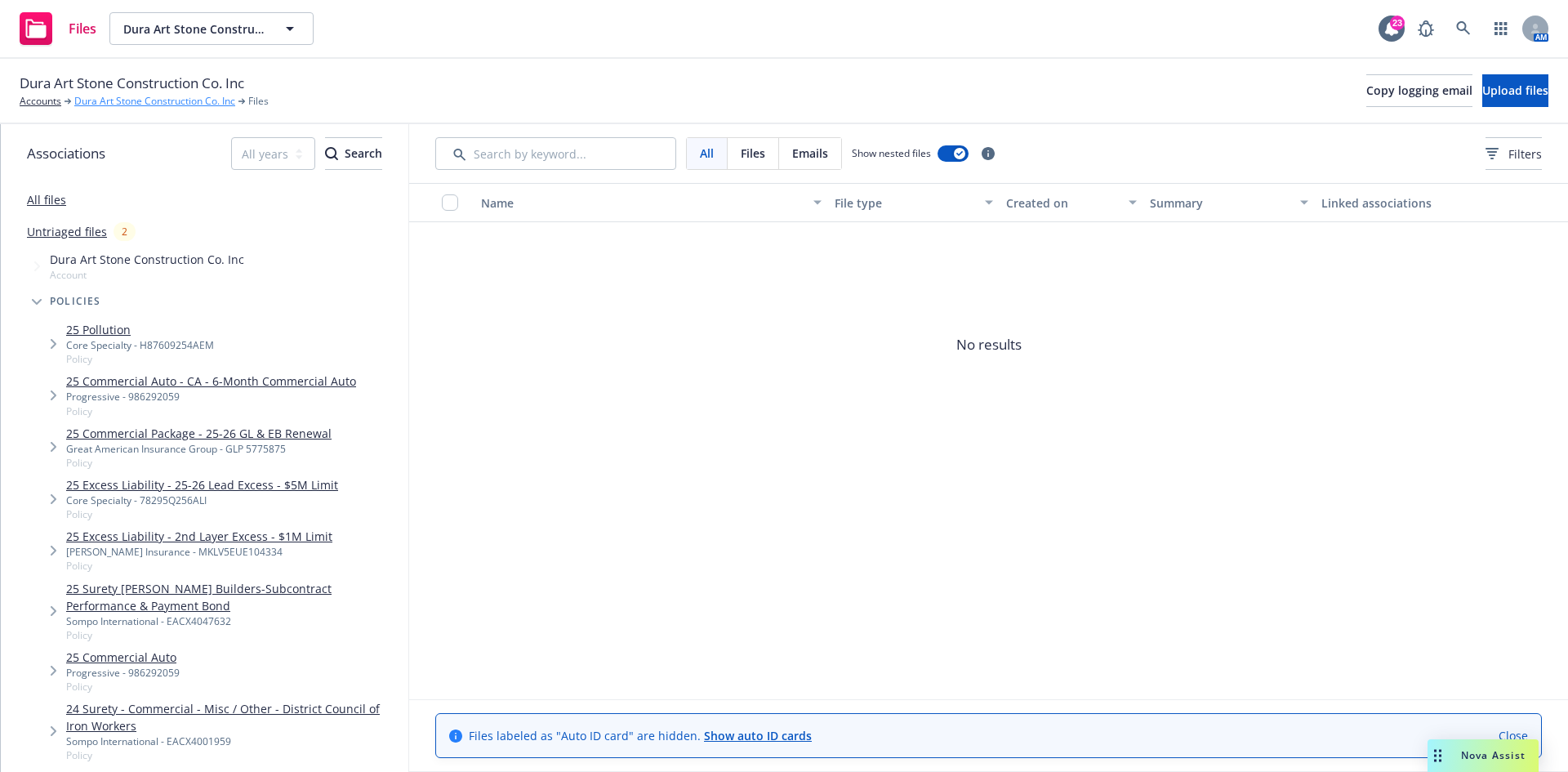
click at [138, 98] on link "Dura Art Stone Construction Co. Inc" at bounding box center [154, 101] width 161 height 15
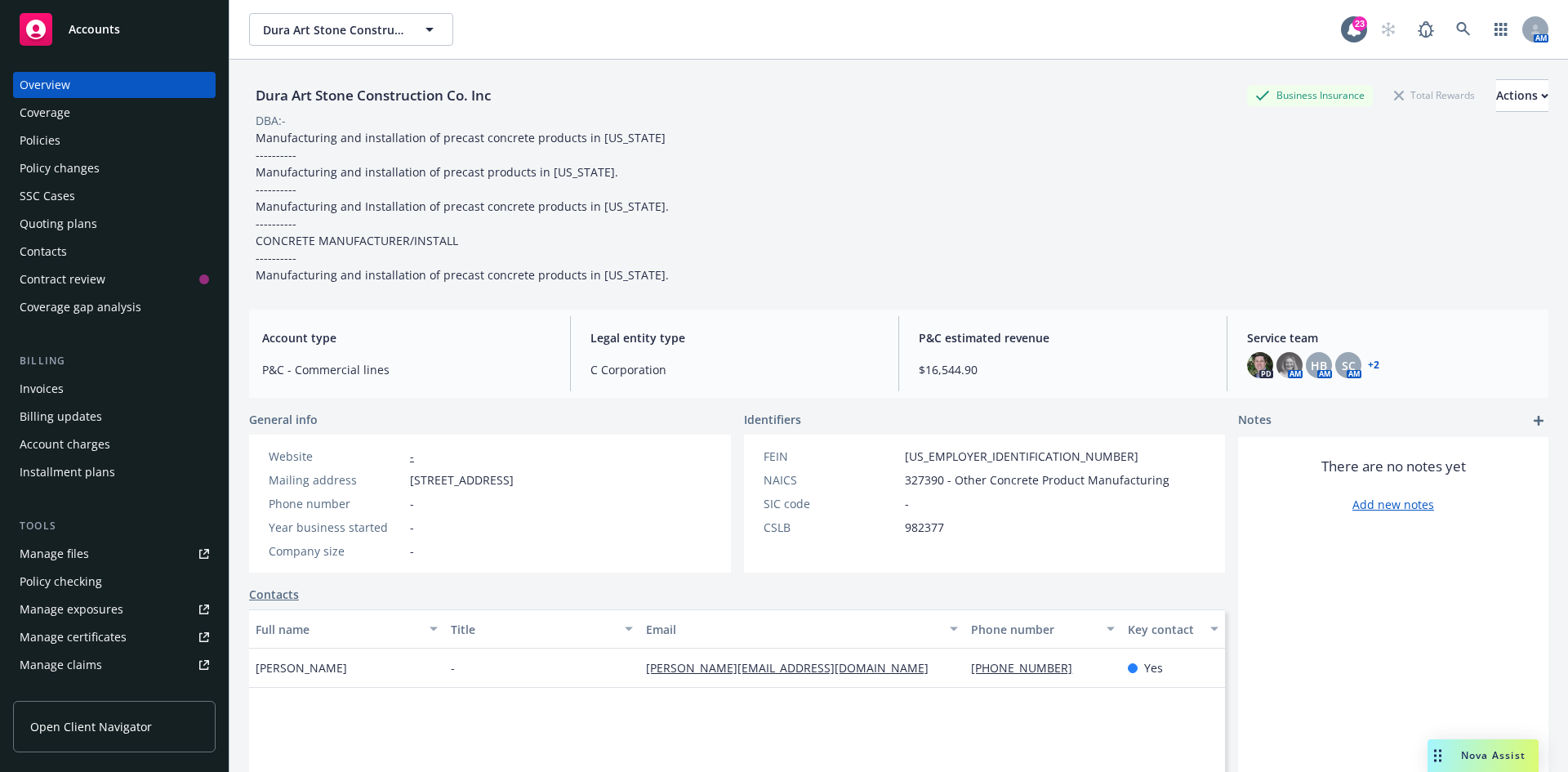
click at [103, 163] on div "Policy changes" at bounding box center [114, 168] width 189 height 26
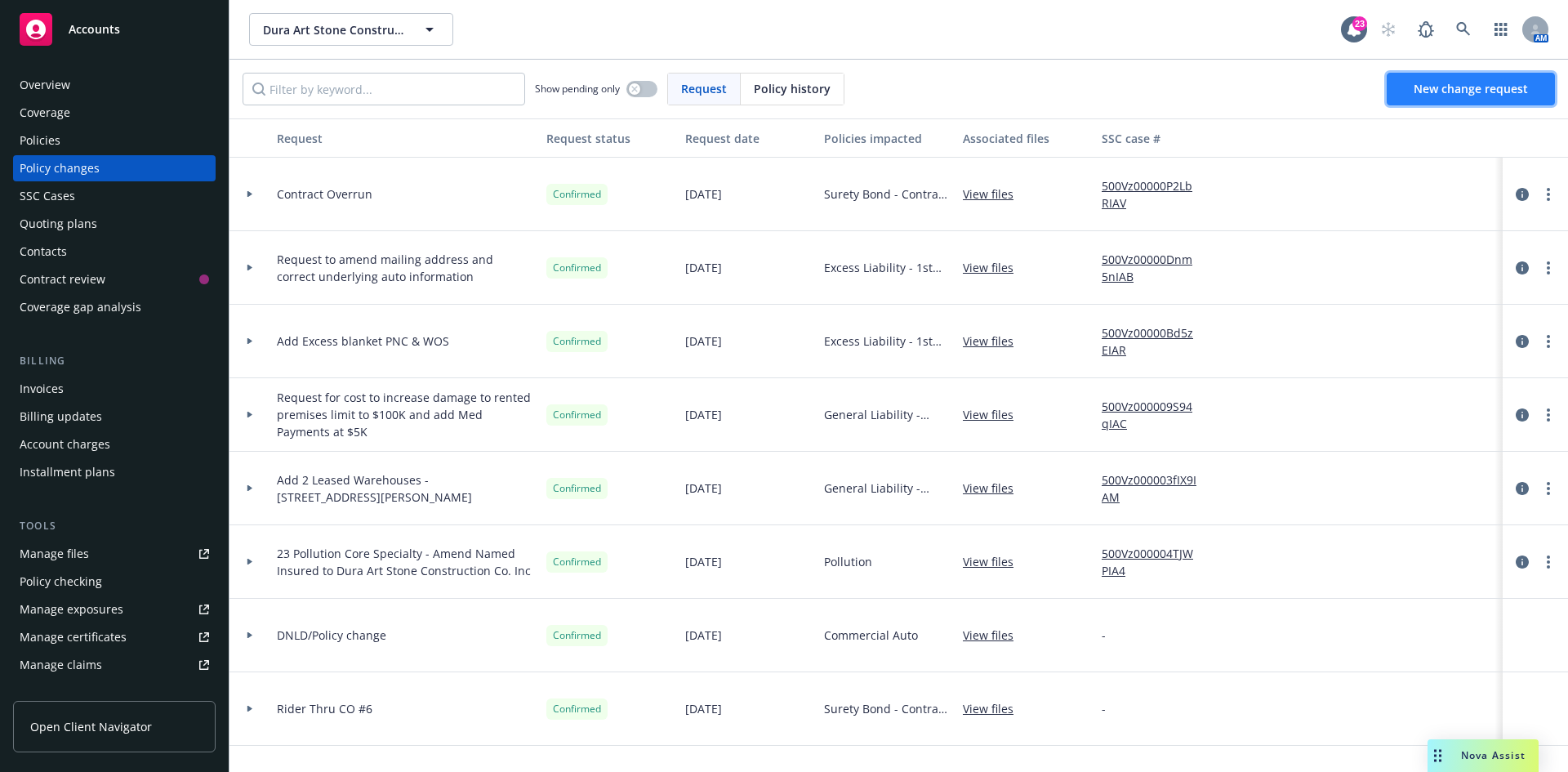
click at [1478, 91] on span "New change request" at bounding box center [1470, 89] width 114 height 16
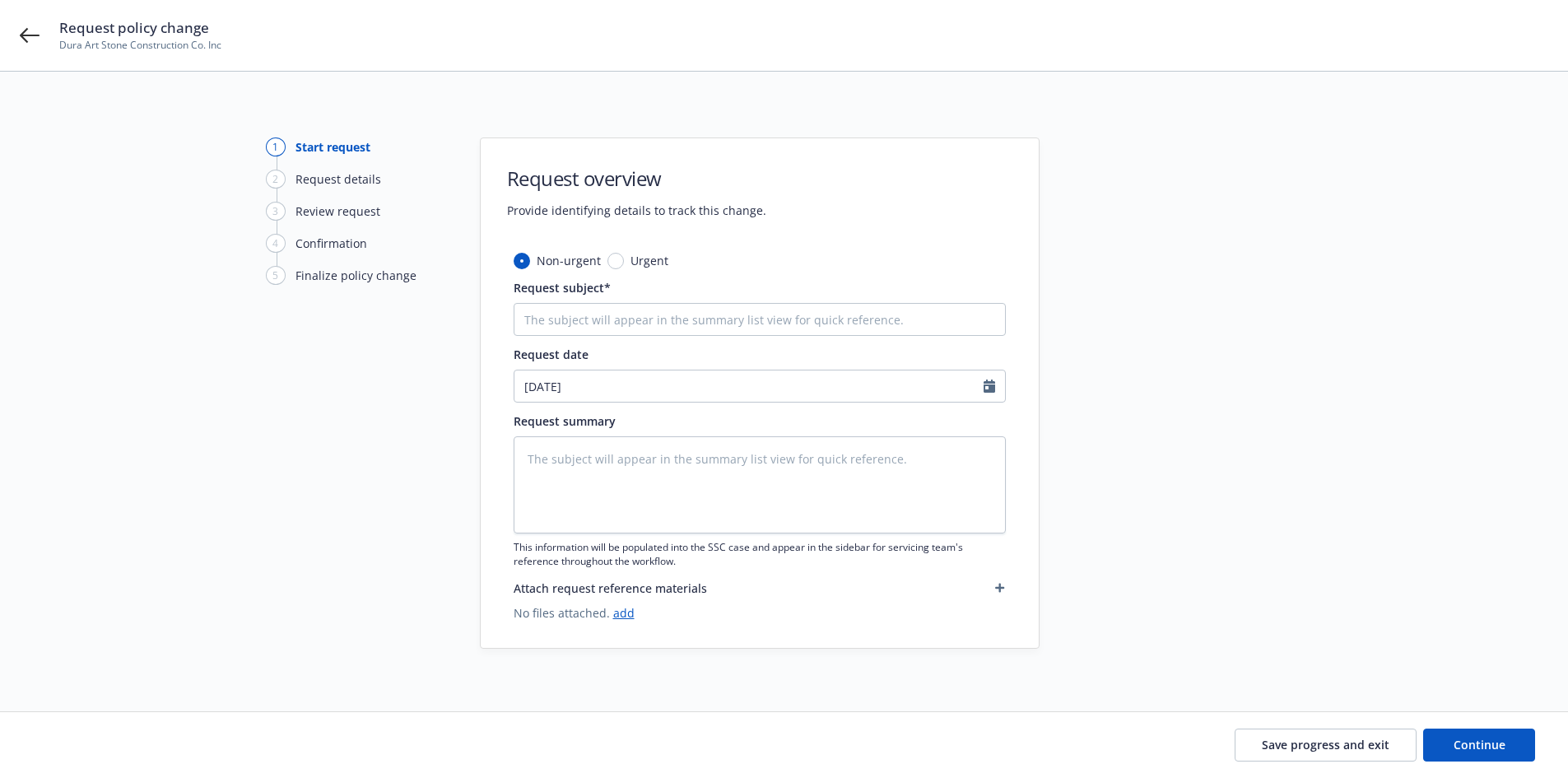
drag, startPoint x: 642, startPoint y: 300, endPoint x: 639, endPoint y: 320, distance: 20.2
click at [642, 301] on div "Request subject*" at bounding box center [759, 308] width 492 height 57
click at [639, 320] on input "Request subject*" at bounding box center [759, 319] width 492 height 32
click at [26, 31] on icon at bounding box center [30, 34] width 20 height 15
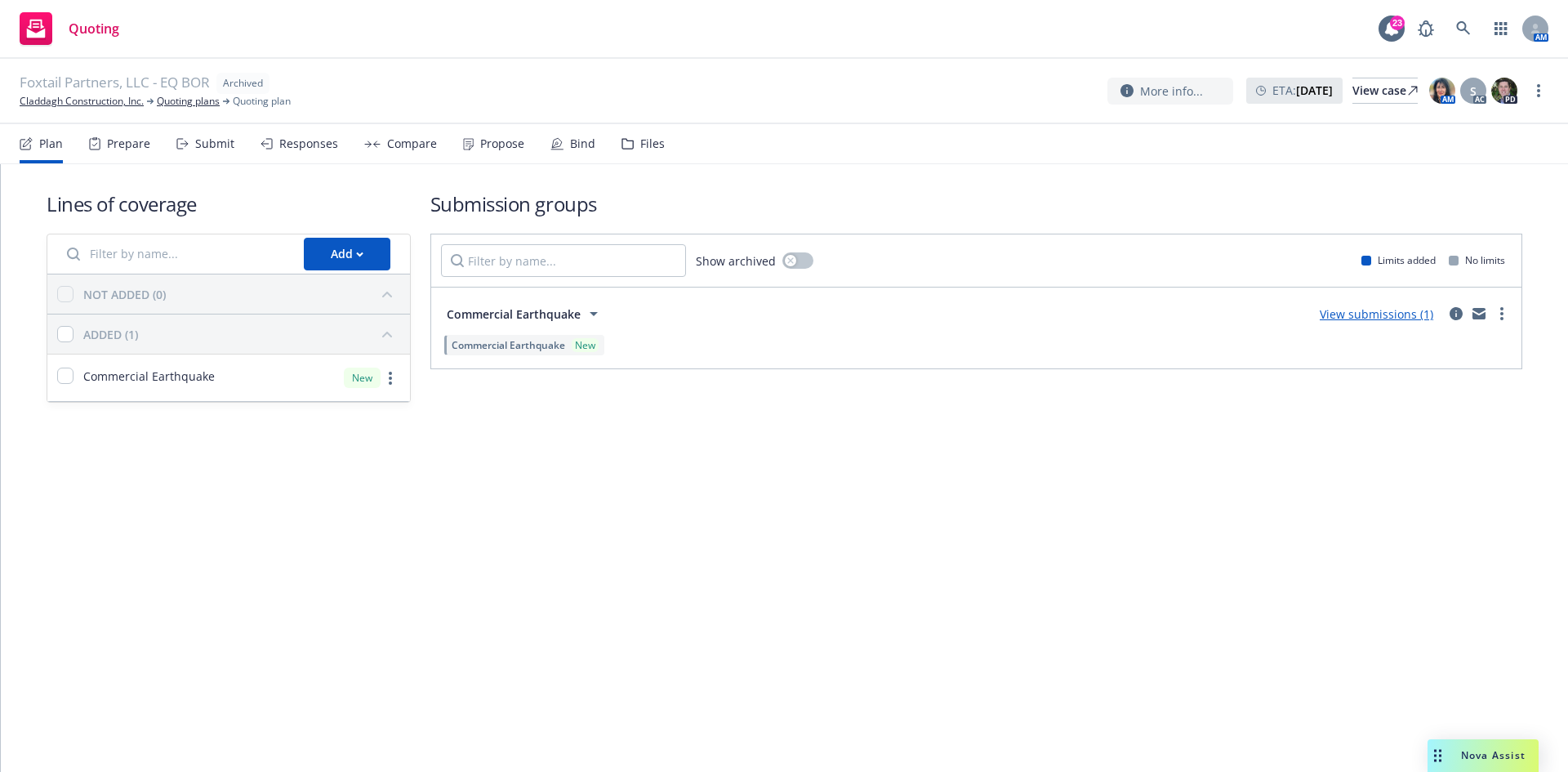
click at [515, 132] on div "Propose" at bounding box center [493, 143] width 62 height 39
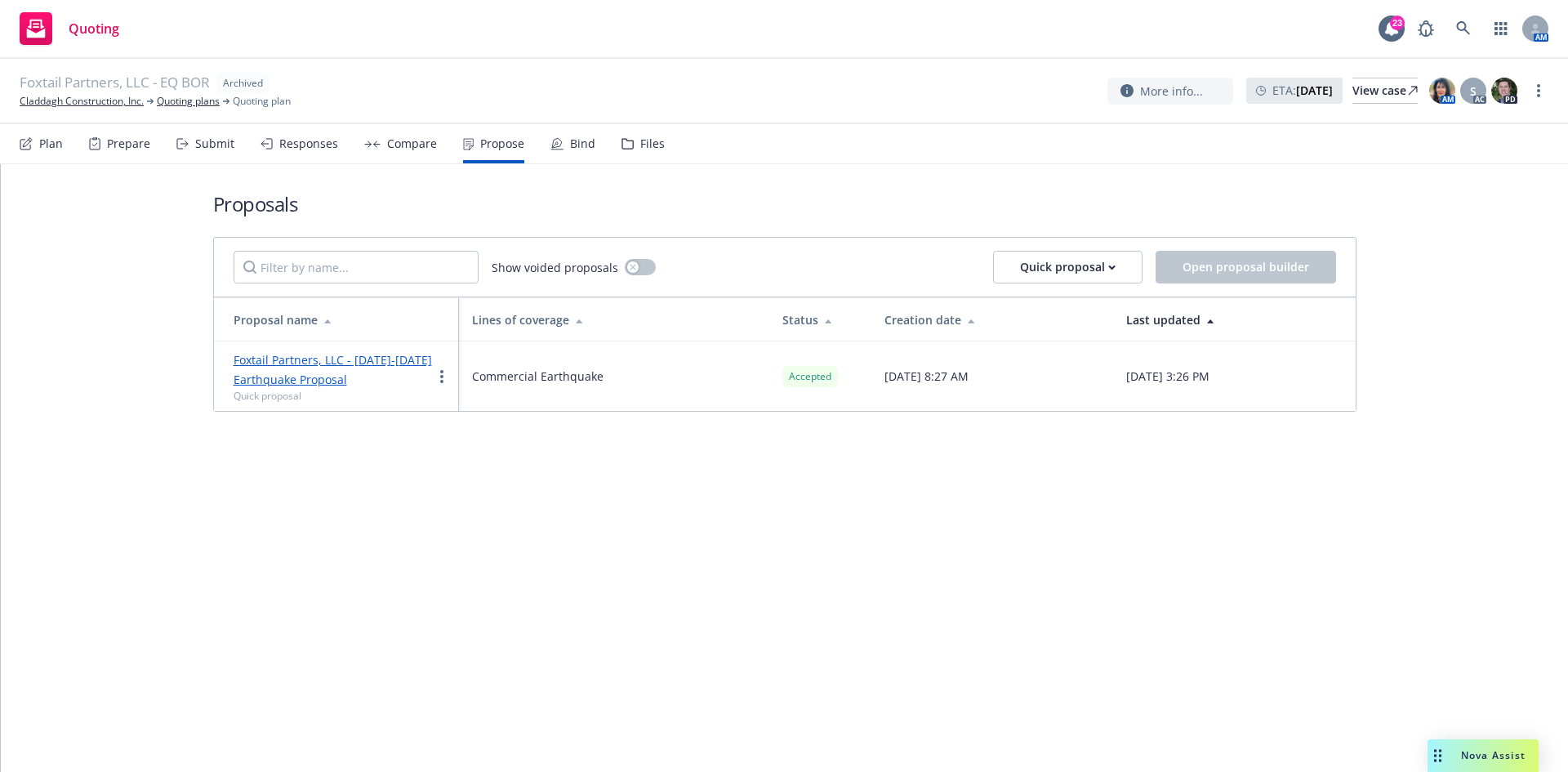
click at [333, 357] on link "Foxtail Partners, LLC - 2024-2025 Earthquake Proposal" at bounding box center [332, 370] width 198 height 35
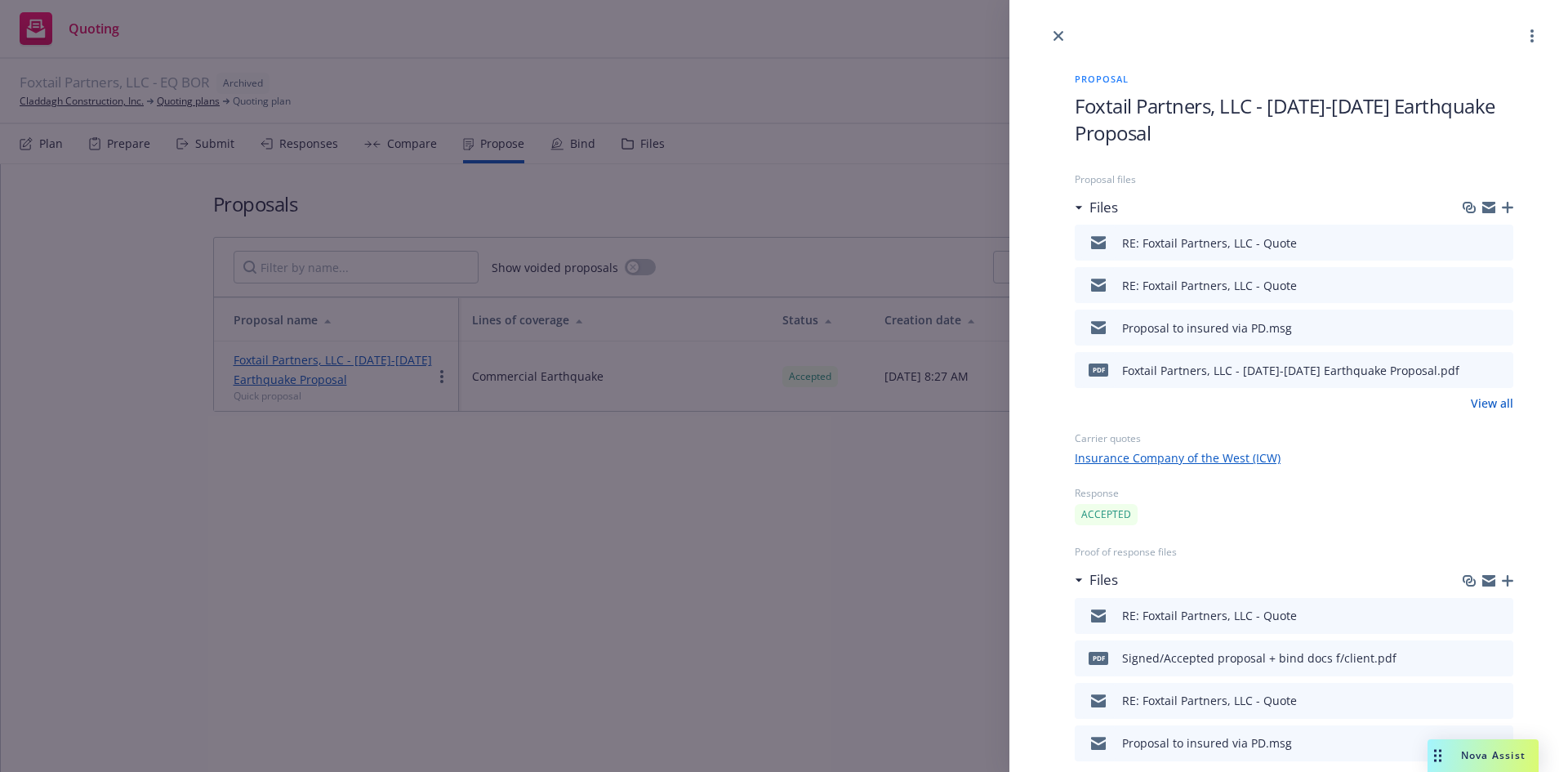
click at [1466, 360] on button at bounding box center [1472, 370] width 13 height 20
click at [1468, 365] on icon "download file" at bounding box center [1474, 368] width 13 height 13
click at [1062, 32] on icon "close" at bounding box center [1058, 36] width 10 height 10
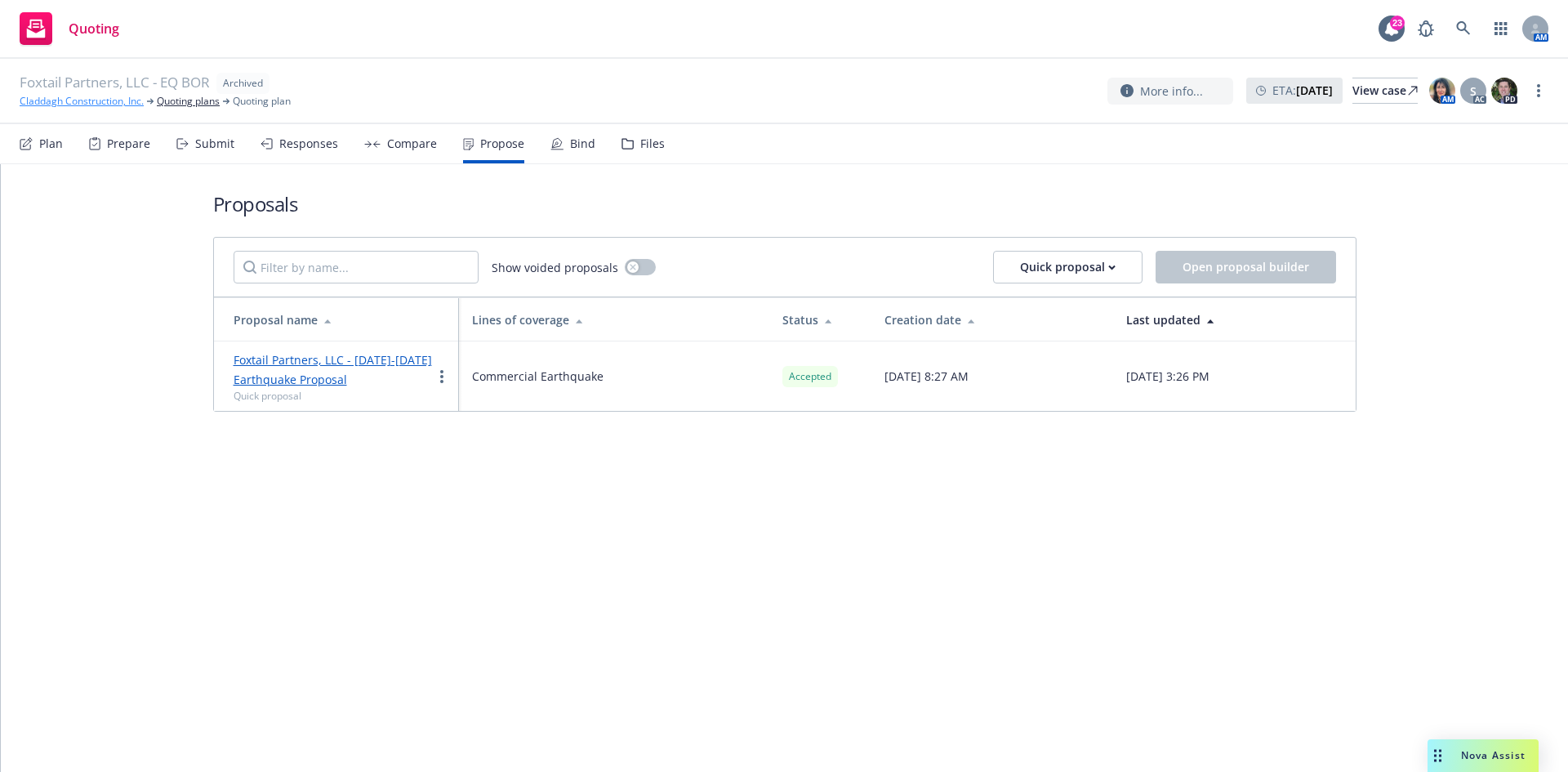
click at [53, 98] on link "Claddagh Construction, Inc." at bounding box center [81, 101] width 124 height 15
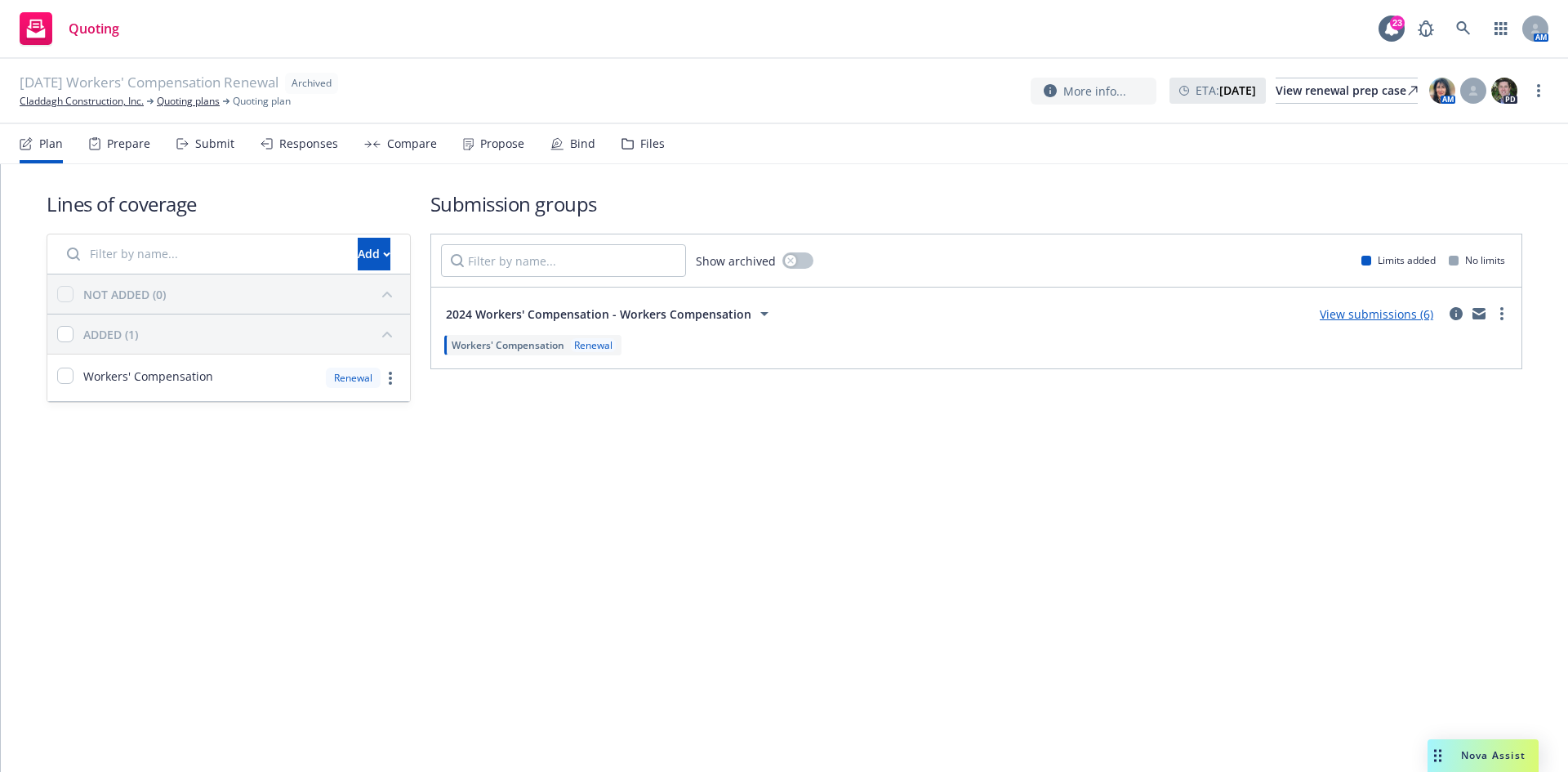
click at [588, 152] on div "Bind" at bounding box center [573, 143] width 45 height 39
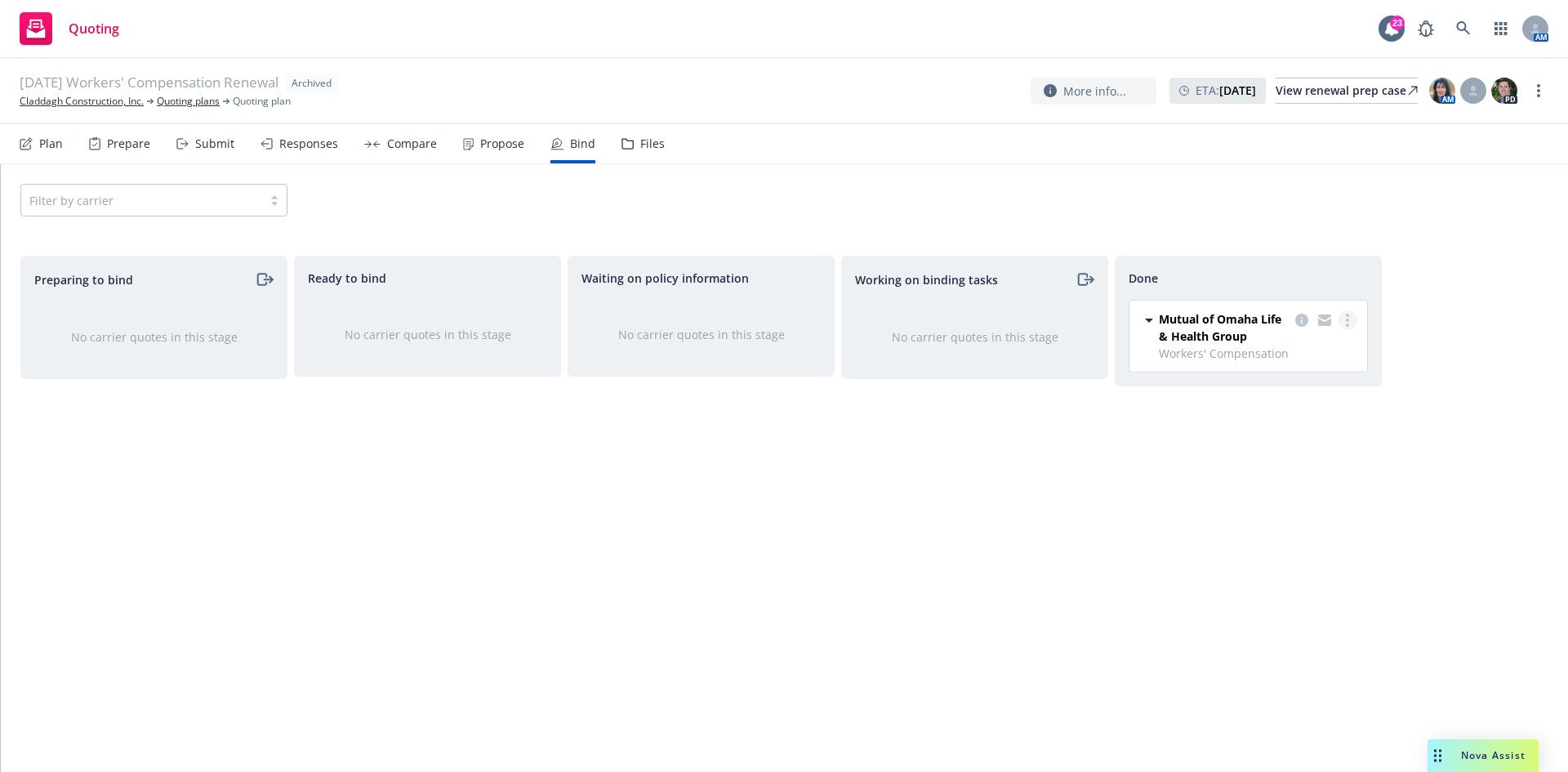
click at [1345, 324] on link "more" at bounding box center [1348, 320] width 20 height 20
click at [1299, 317] on icon "copy logging email" at bounding box center [1301, 319] width 13 height 13
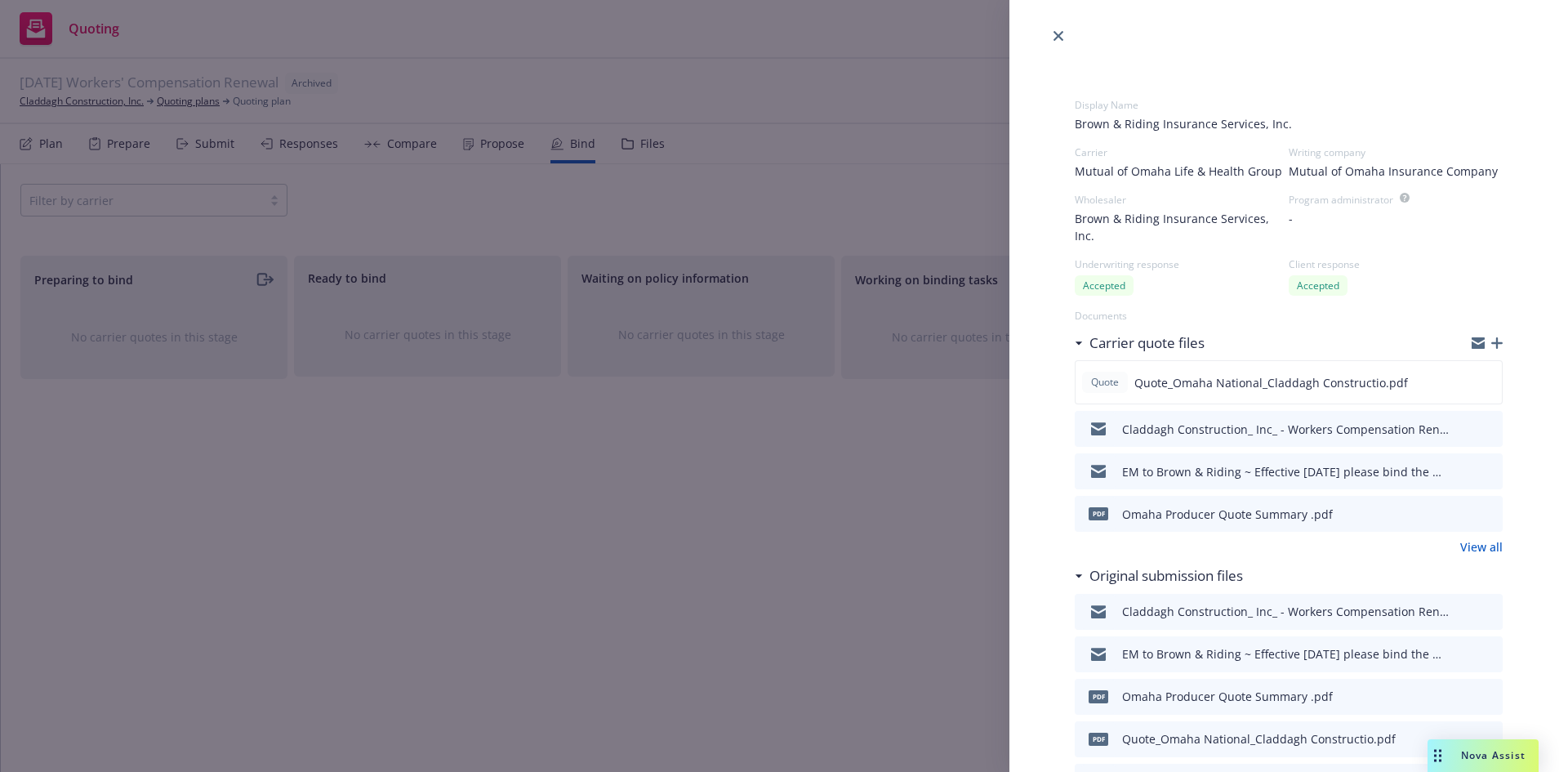
click at [1456, 465] on icon "download file" at bounding box center [1461, 467] width 11 height 10
